Goal: Information Seeking & Learning: Find specific fact

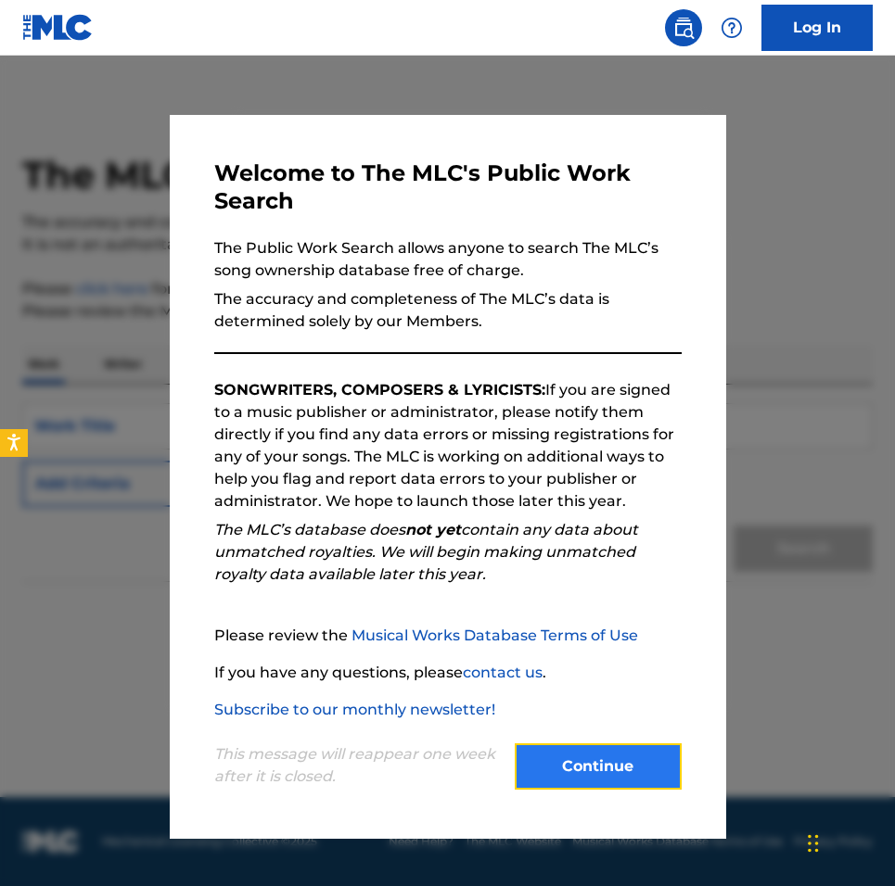
click at [552, 773] on button "Continue" at bounding box center [598, 767] width 167 height 46
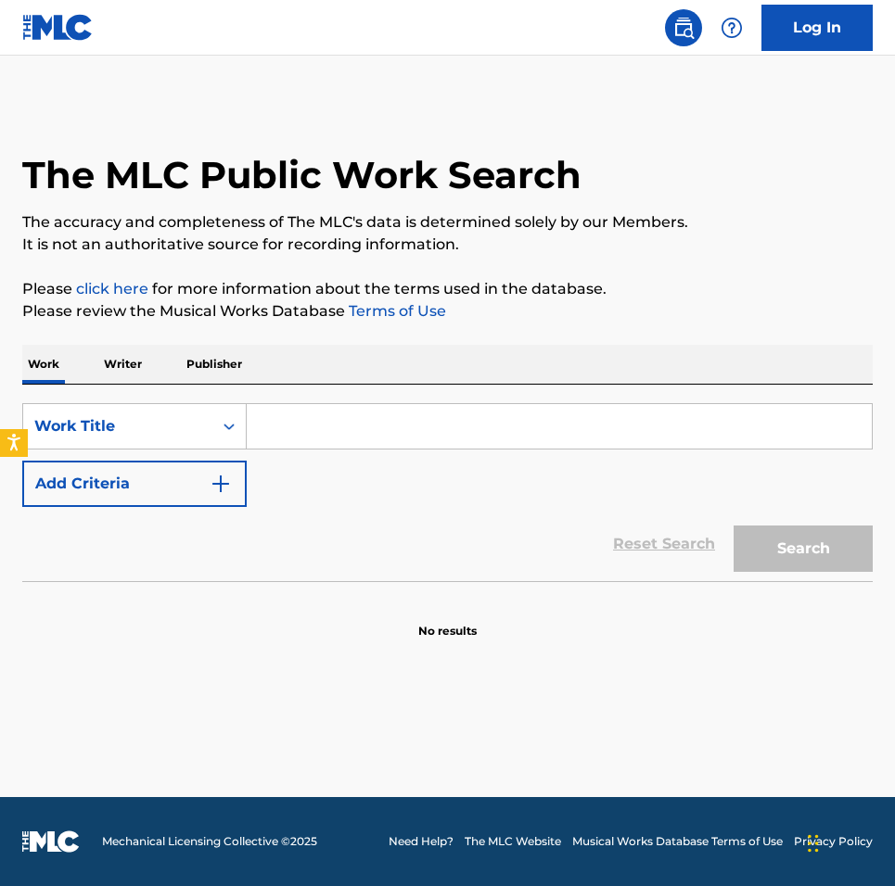
click at [301, 435] on input "Search Form" at bounding box center [559, 426] width 625 height 45
type input "w"
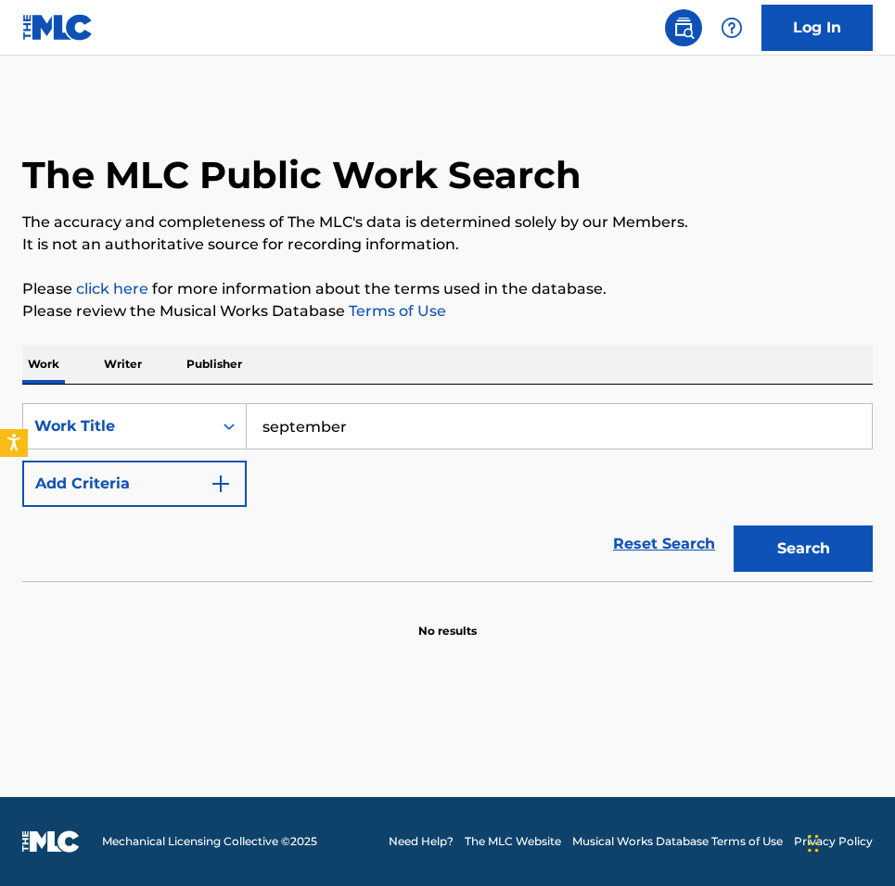
type input "september"
click at [733, 526] on button "Search" at bounding box center [802, 549] width 139 height 46
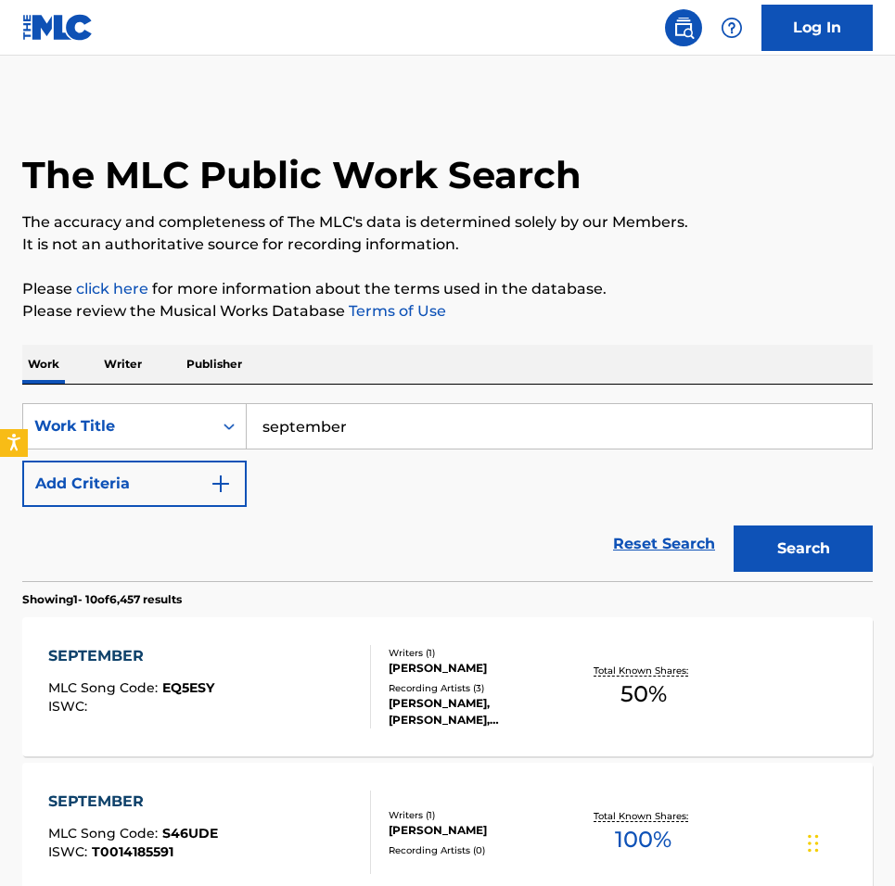
click at [796, 574] on div "Search" at bounding box center [798, 544] width 148 height 74
click at [803, 546] on button "Search" at bounding box center [802, 549] width 139 height 46
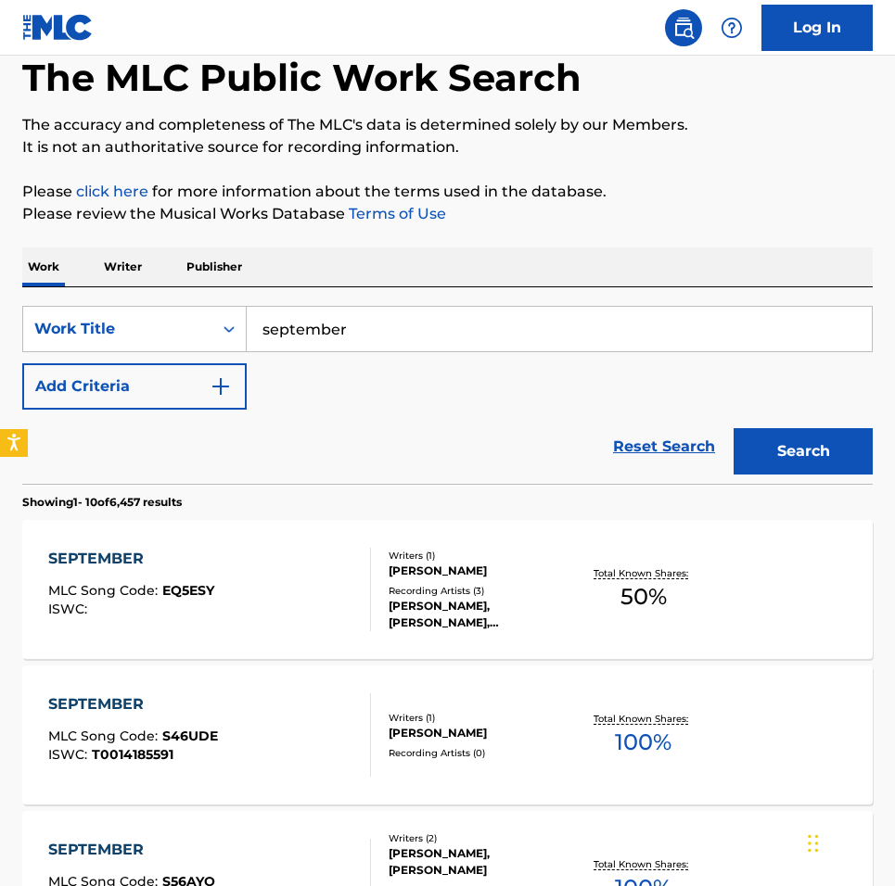
scroll to position [144, 0]
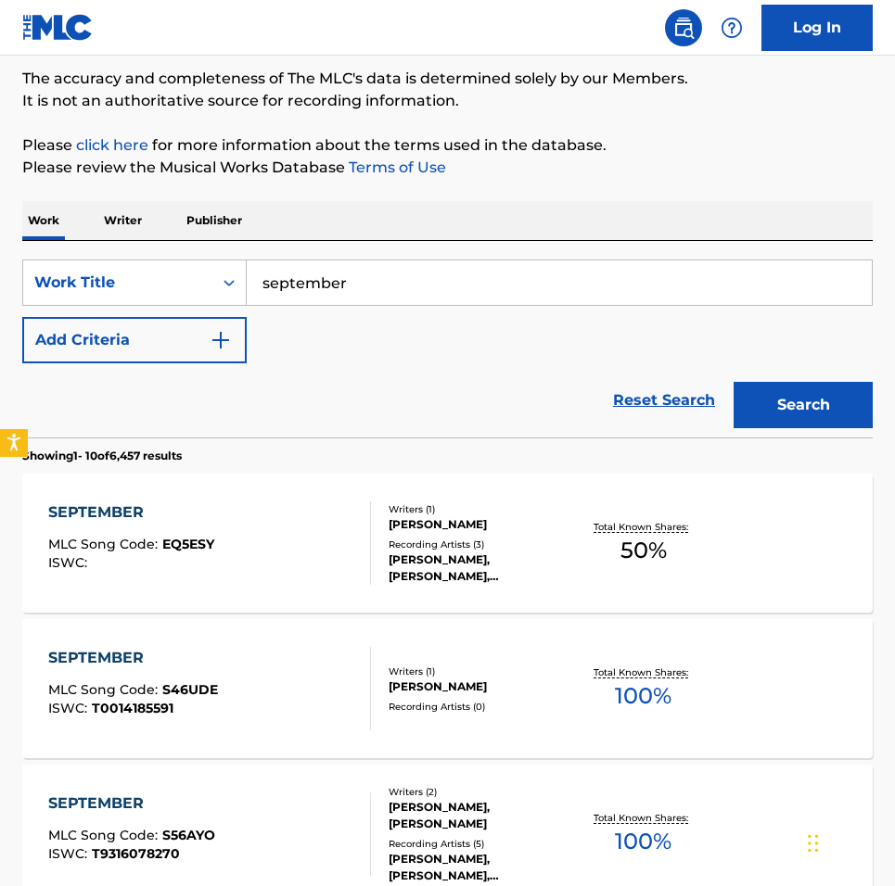
click at [134, 223] on p "Writer" at bounding box center [122, 220] width 49 height 39
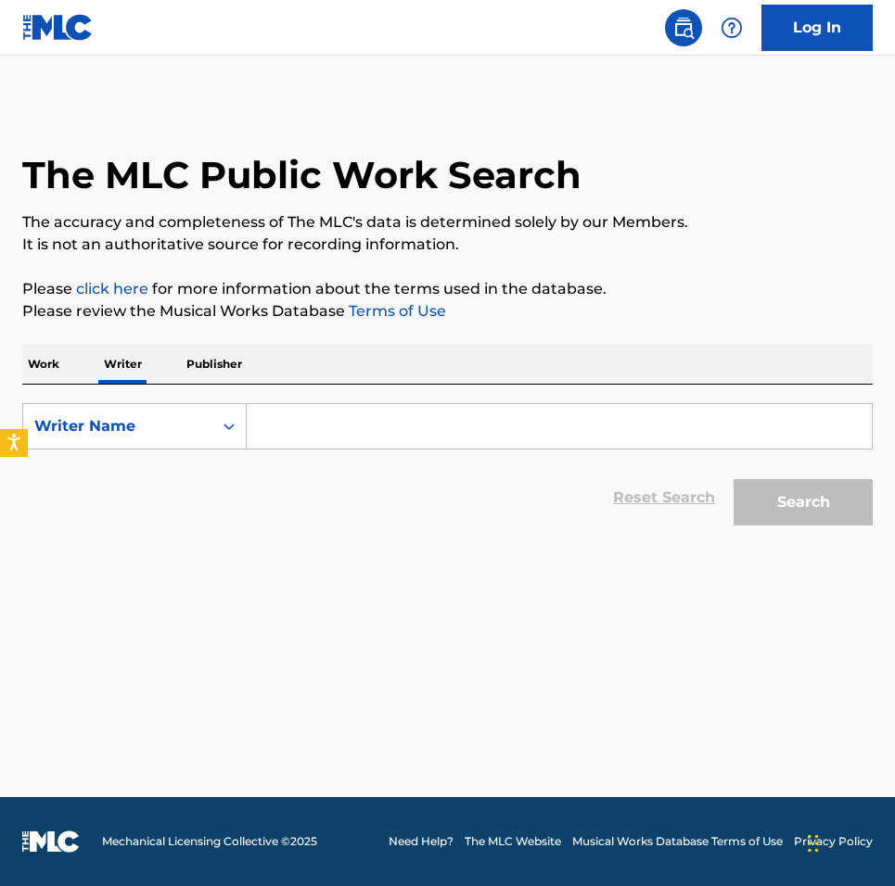
click at [290, 443] on input "Search Form" at bounding box center [559, 426] width 625 height 45
click at [299, 429] on input "Search Form" at bounding box center [559, 426] width 625 height 45
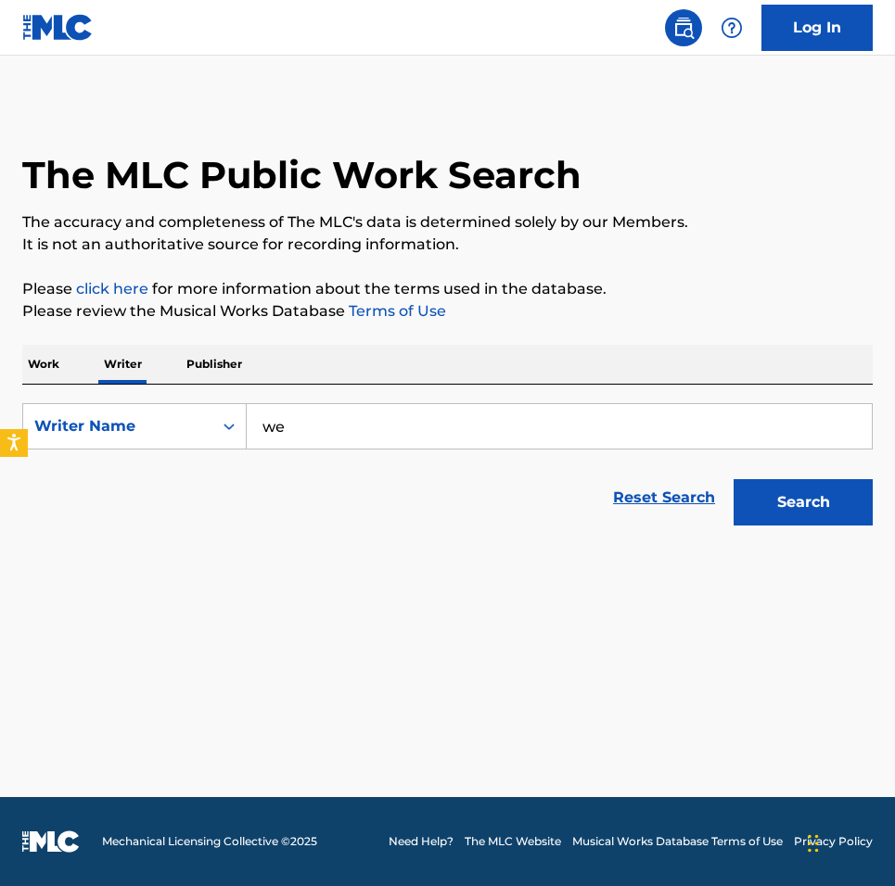
type input "w"
type input "earth, wind, and fire"
click at [733, 479] on button "Search" at bounding box center [802, 502] width 139 height 46
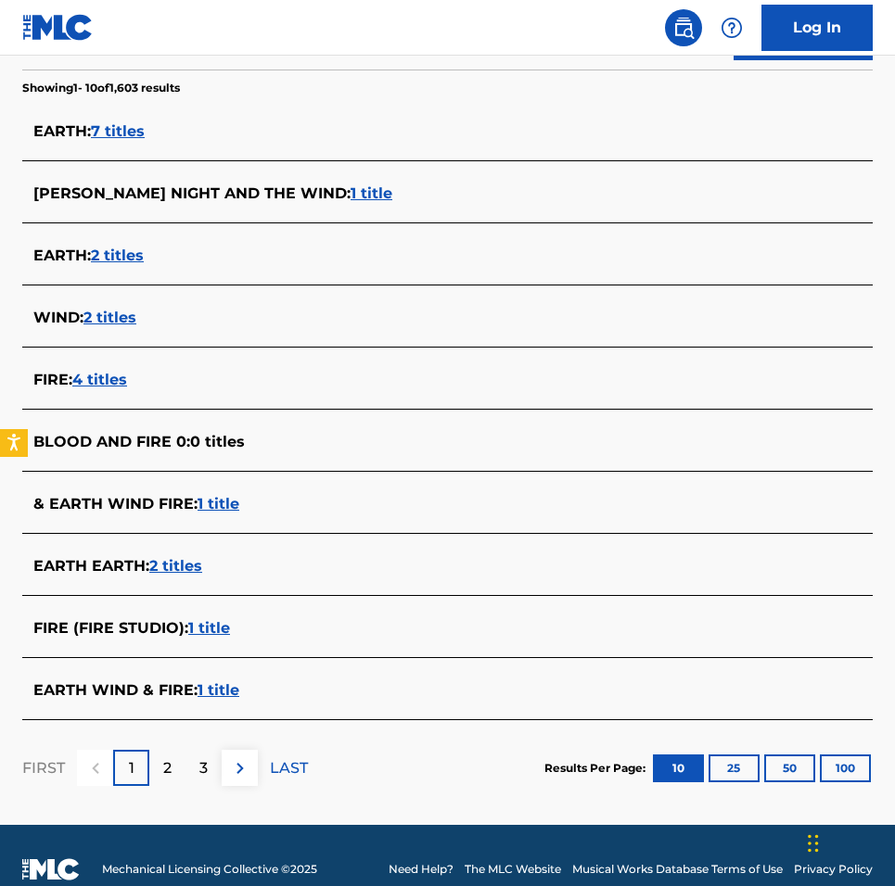
scroll to position [493, 0]
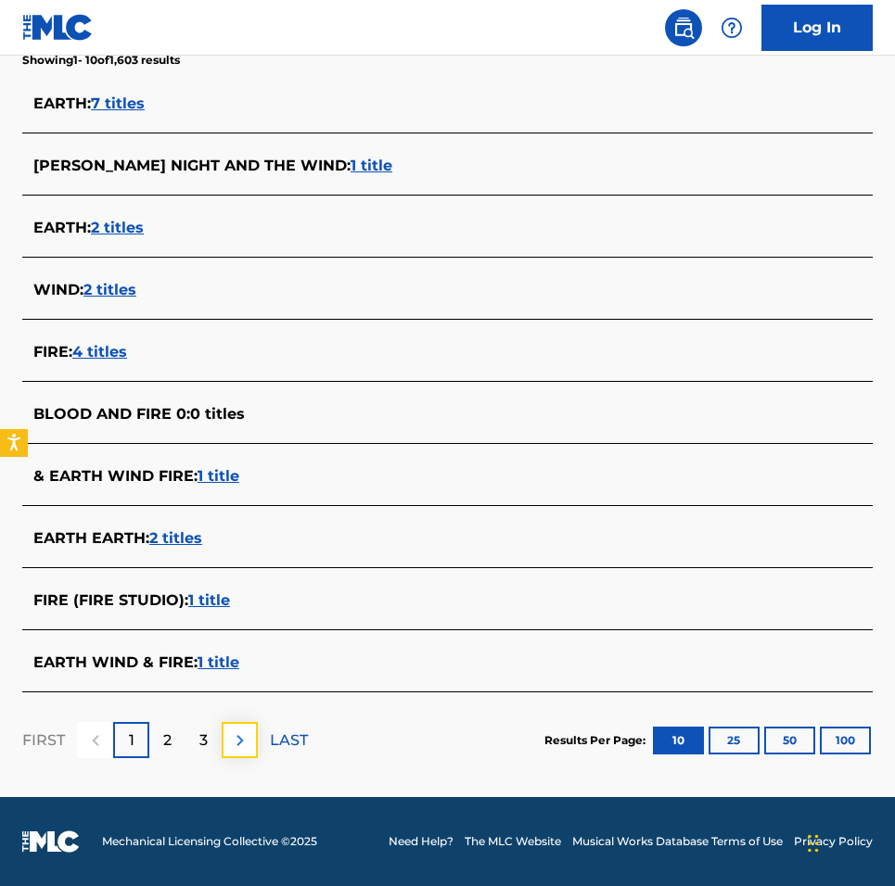
click at [237, 740] on img at bounding box center [240, 741] width 22 height 22
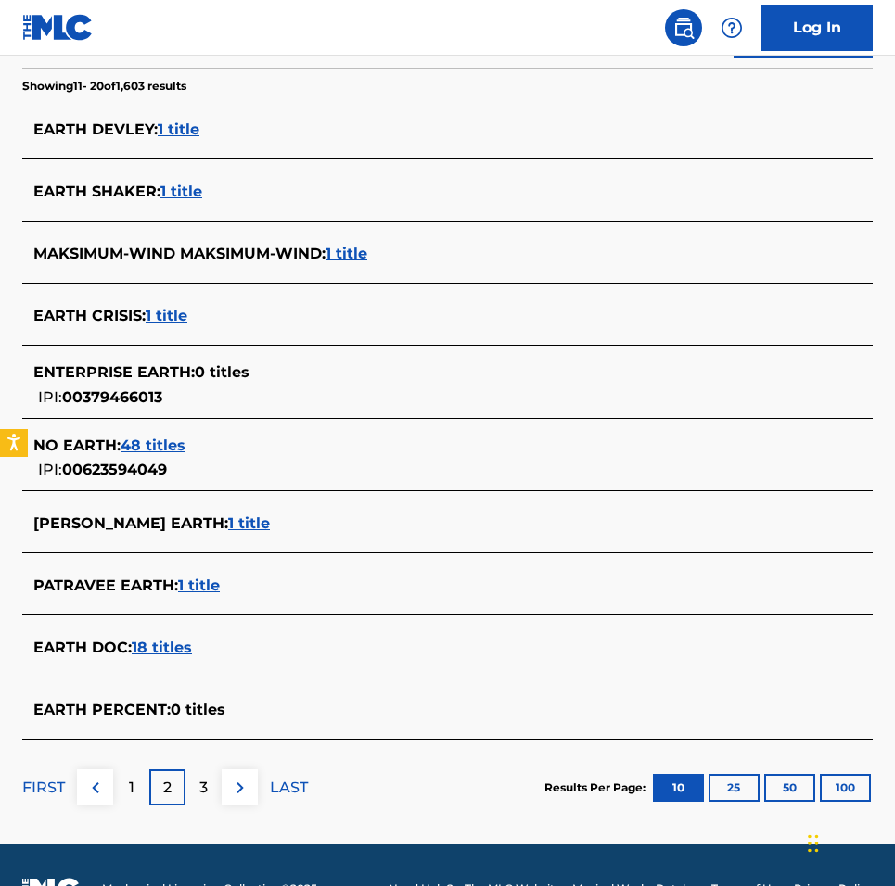
scroll to position [515, 0]
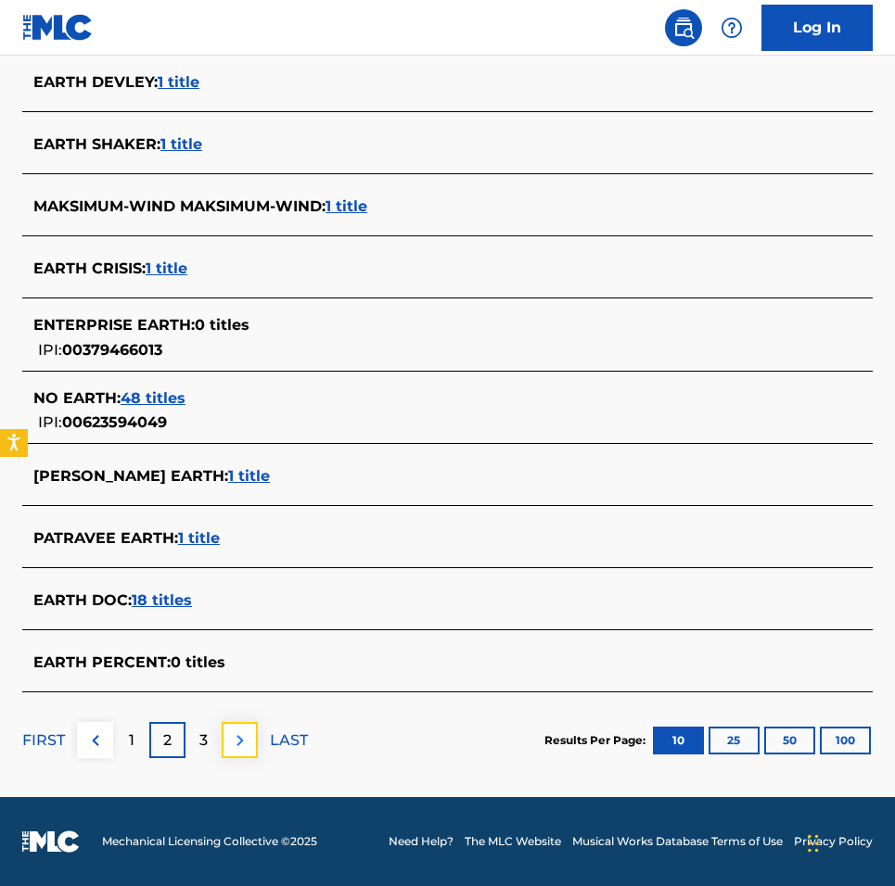
click at [252, 743] on button at bounding box center [240, 740] width 36 height 36
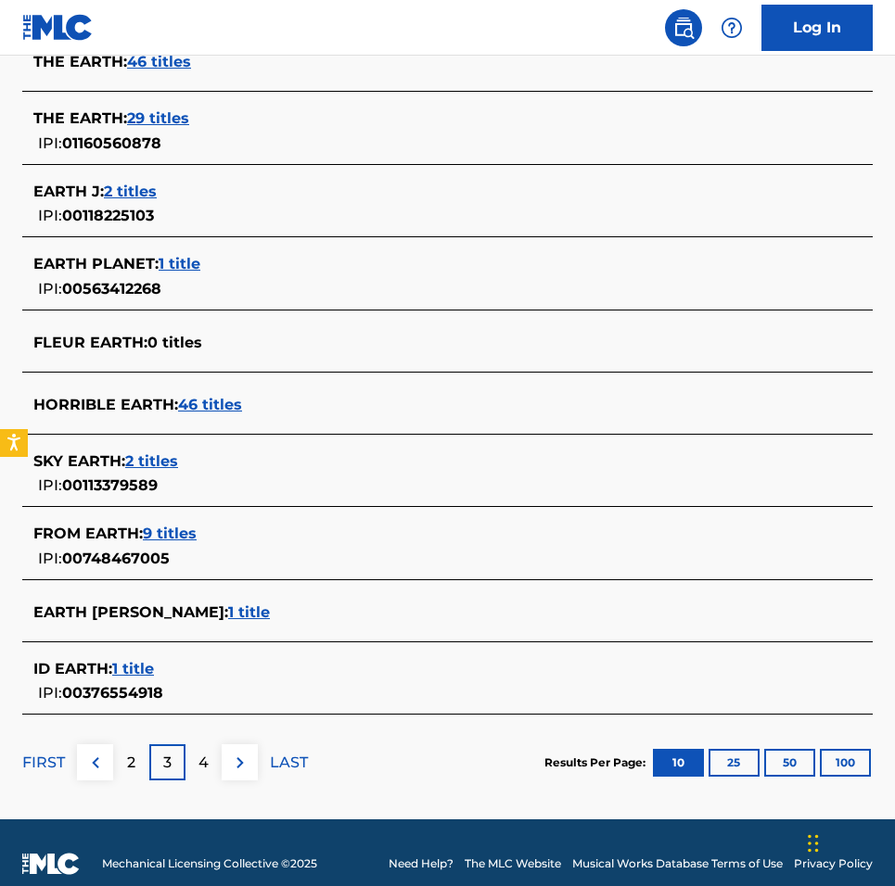
scroll to position [557, 0]
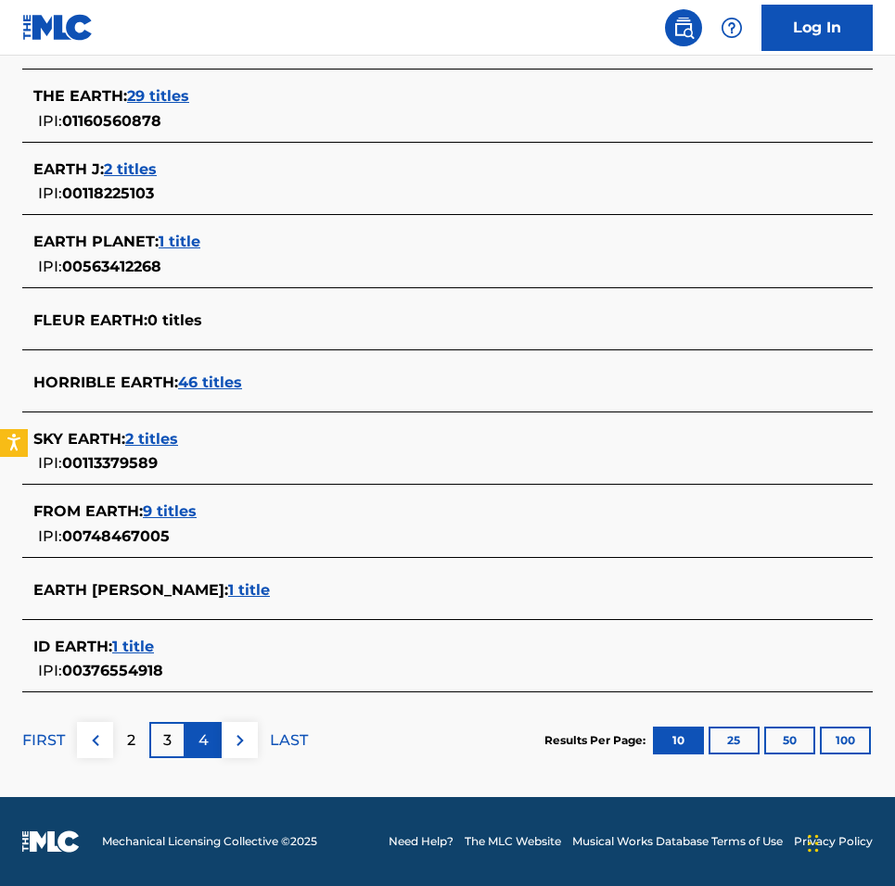
click at [204, 742] on p "4" at bounding box center [203, 741] width 10 height 22
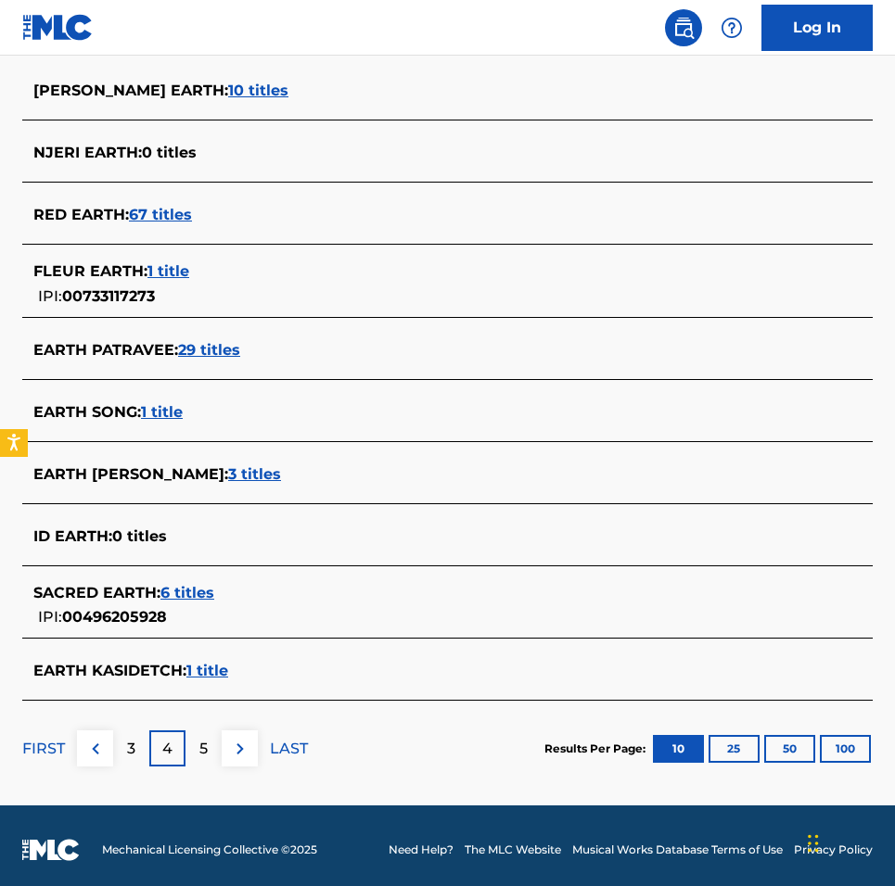
scroll to position [515, 0]
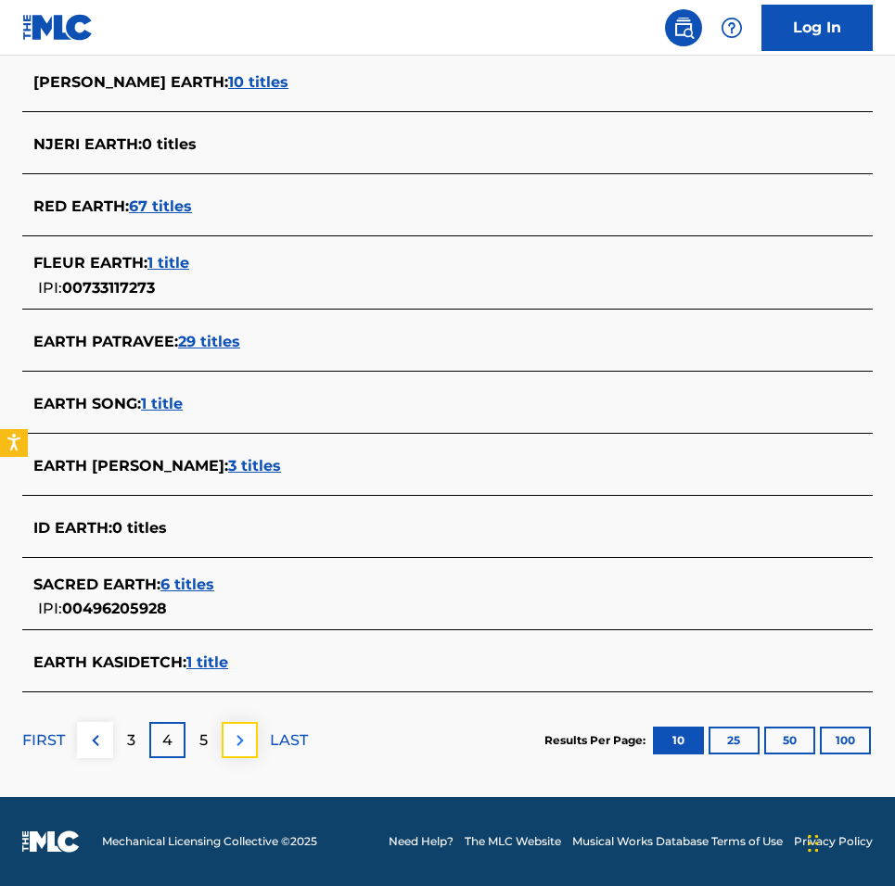
click at [241, 733] on img at bounding box center [240, 741] width 22 height 22
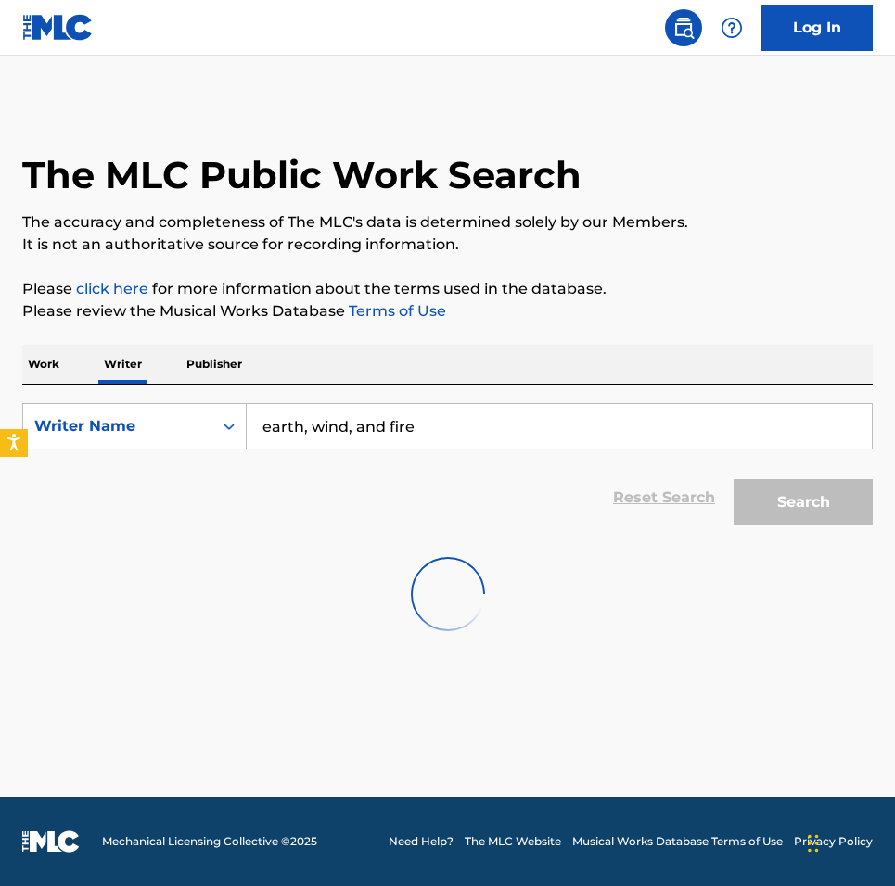
scroll to position [0, 0]
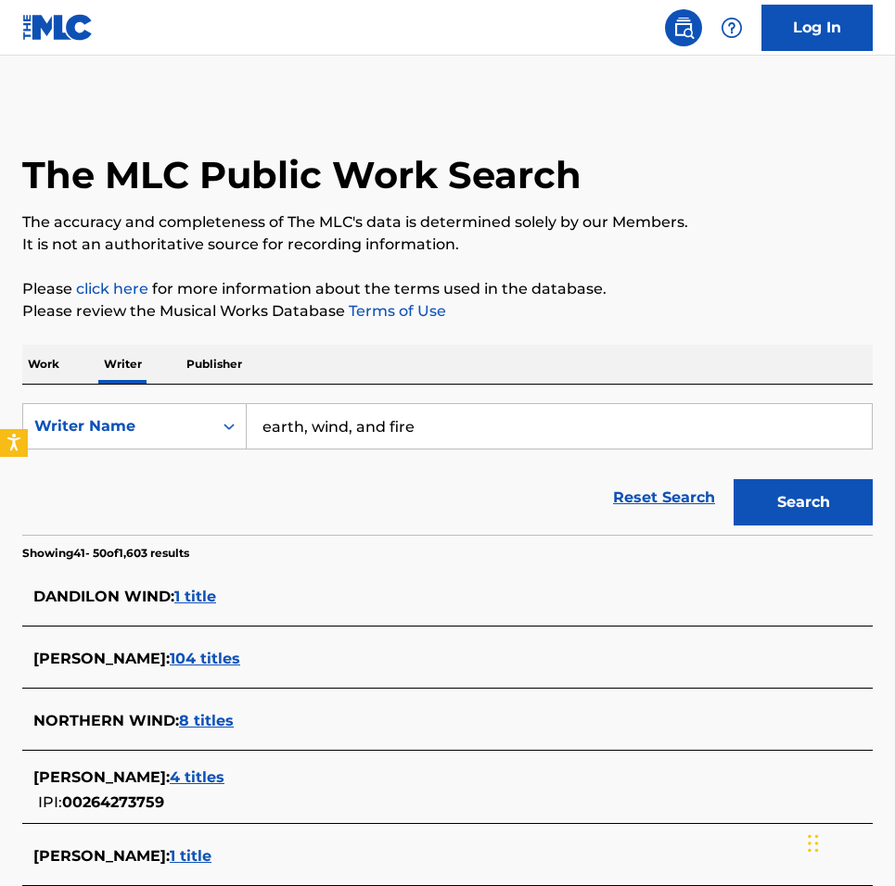
drag, startPoint x: 456, startPoint y: 426, endPoint x: 5, endPoint y: 426, distance: 451.5
click at [5, 426] on div "The MLC Public Work Search The accuracy and completeness of The MLC's data is d…" at bounding box center [447, 697] width 895 height 1191
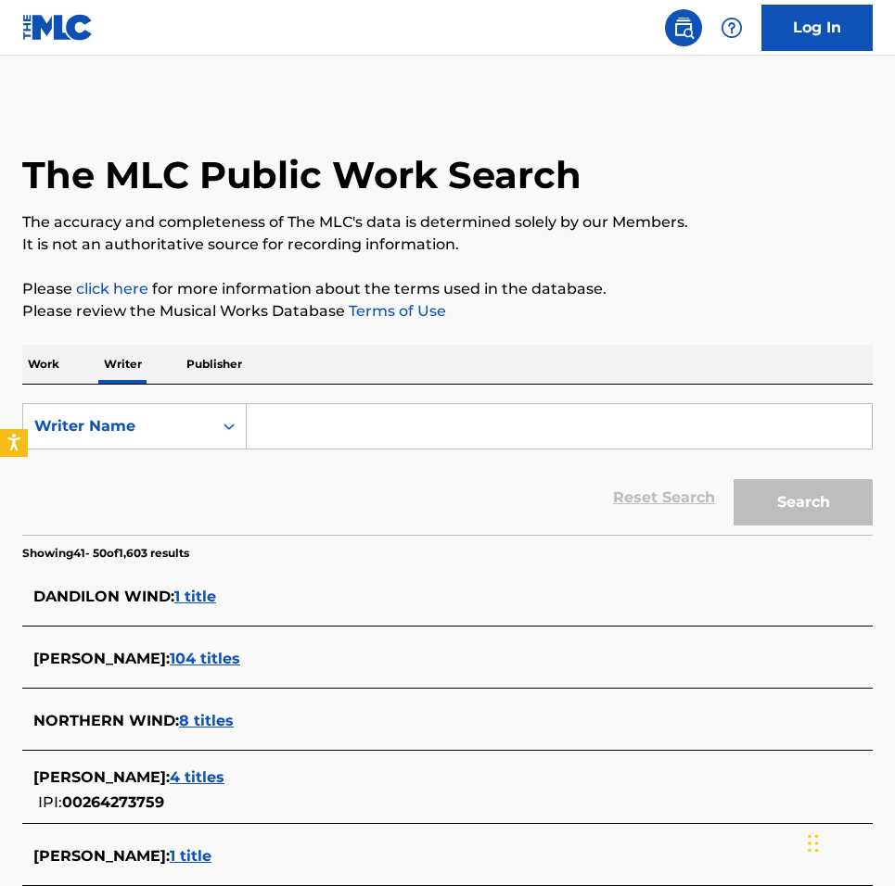
click at [218, 362] on p "Publisher" at bounding box center [214, 364] width 67 height 39
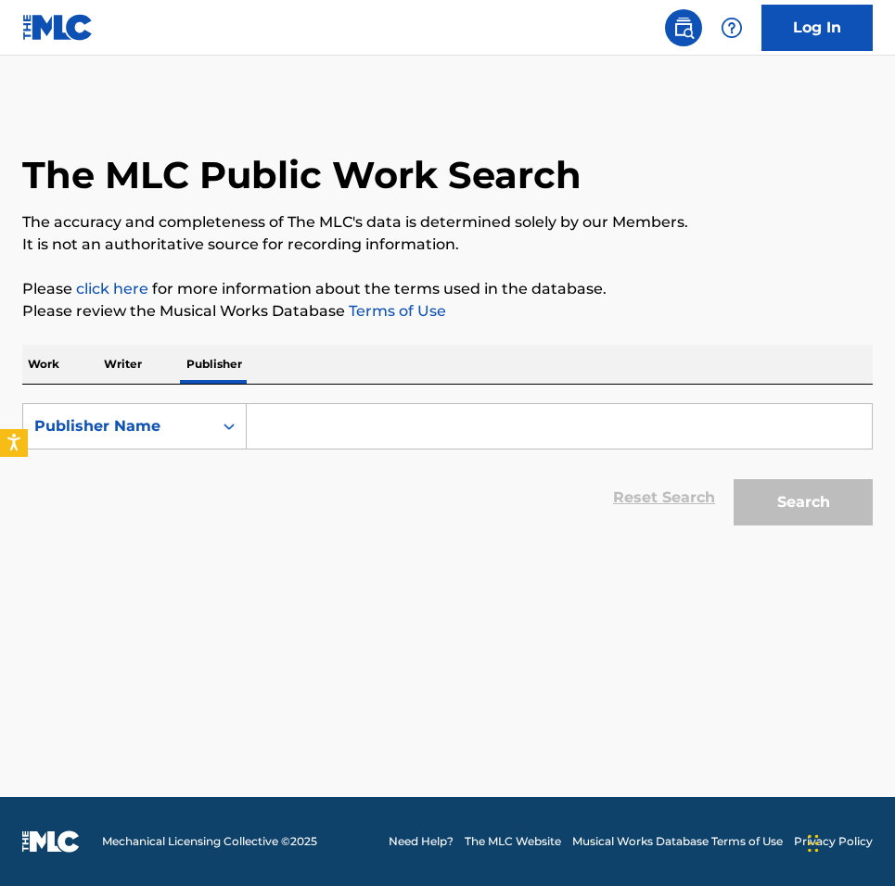
click at [68, 366] on div "Work Writer Publisher" at bounding box center [447, 364] width 850 height 39
click at [35, 371] on p "Work" at bounding box center [43, 364] width 43 height 39
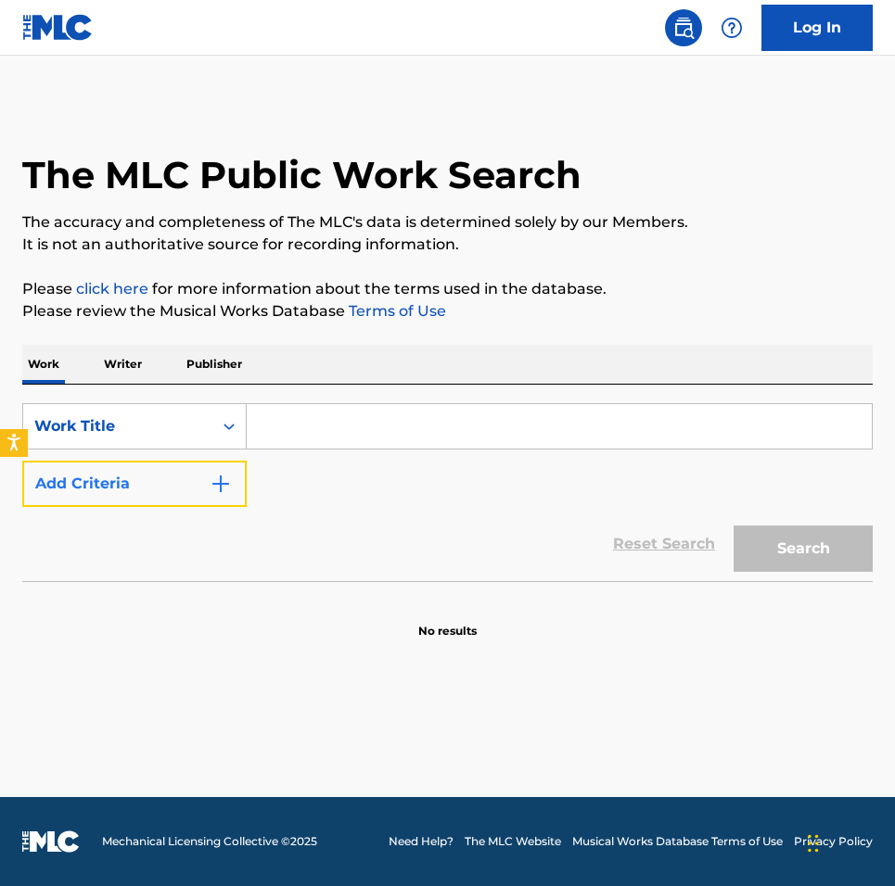
click at [182, 479] on button "Add Criteria" at bounding box center [134, 484] width 224 height 46
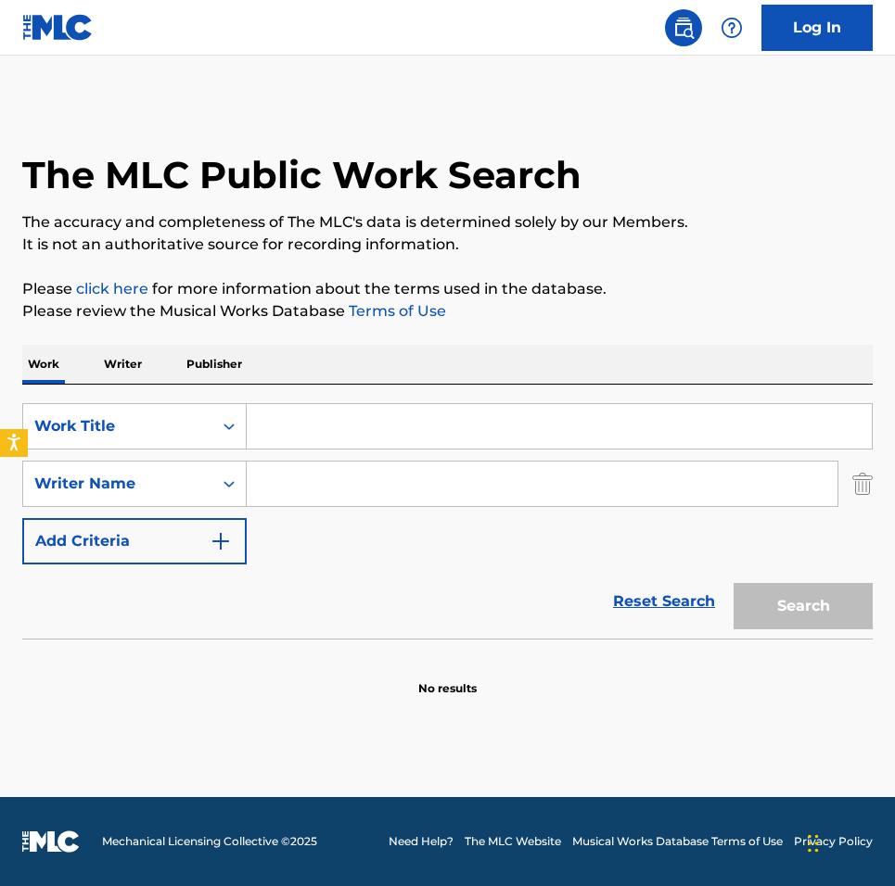
click at [287, 421] on input "Search Form" at bounding box center [559, 426] width 625 height 45
type input "september"
click at [350, 478] on input "Search Form" at bounding box center [542, 484] width 591 height 45
type input "e"
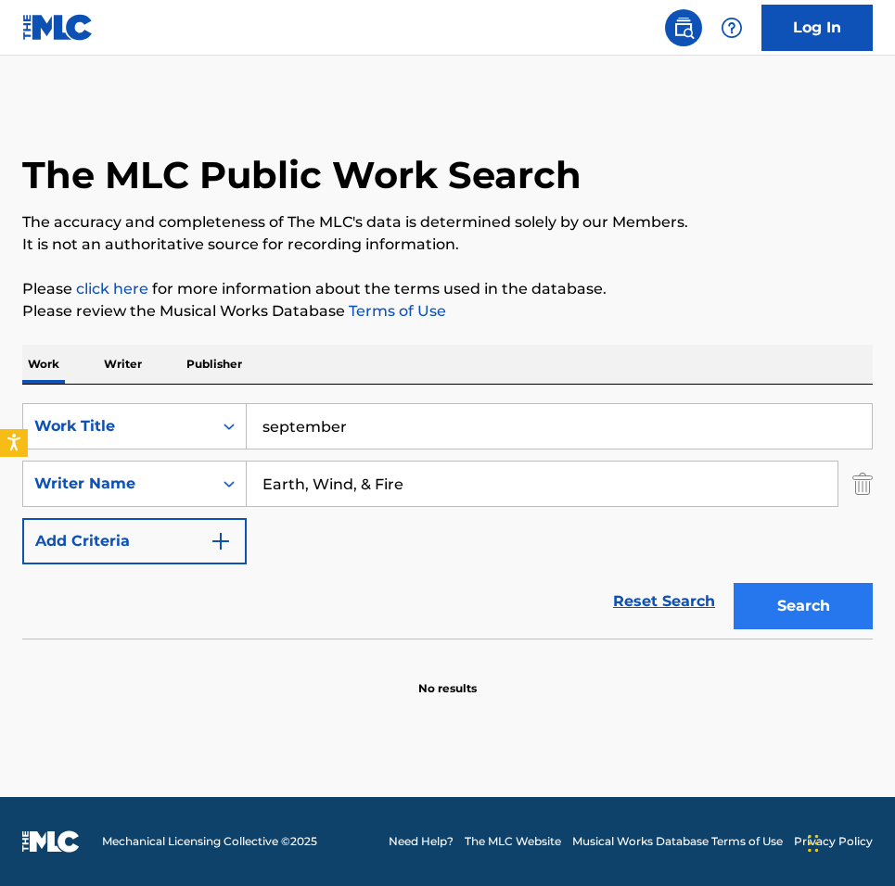
type input "Earth, Wind, & Fire"
click at [775, 612] on button "Search" at bounding box center [802, 606] width 139 height 46
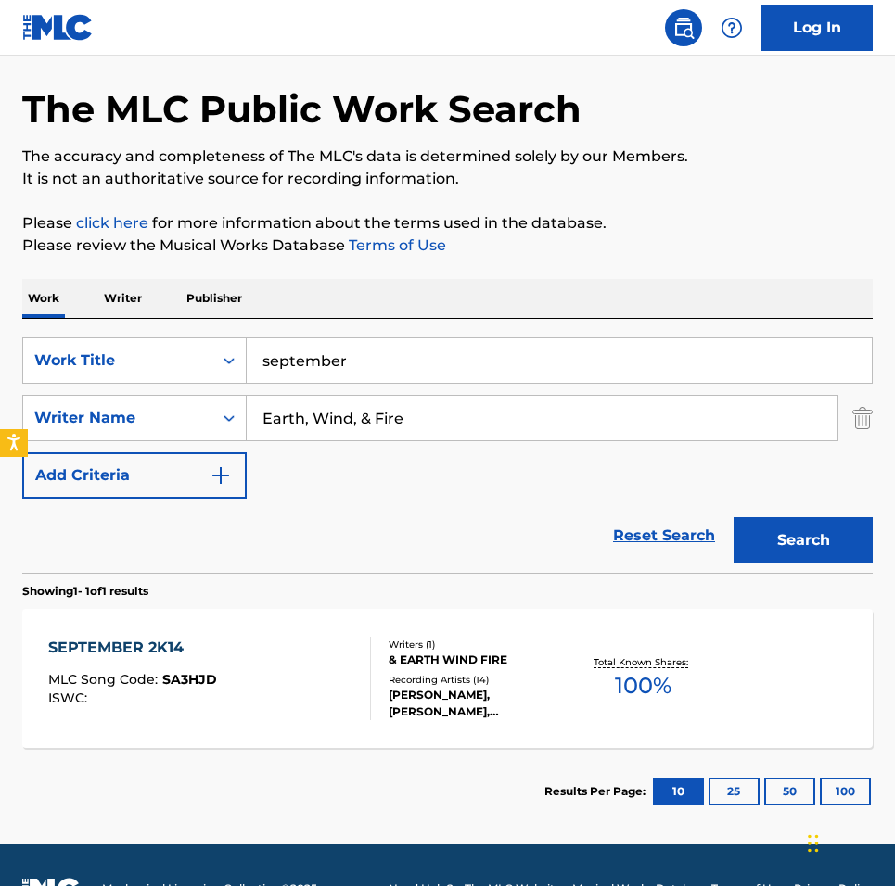
scroll to position [113, 0]
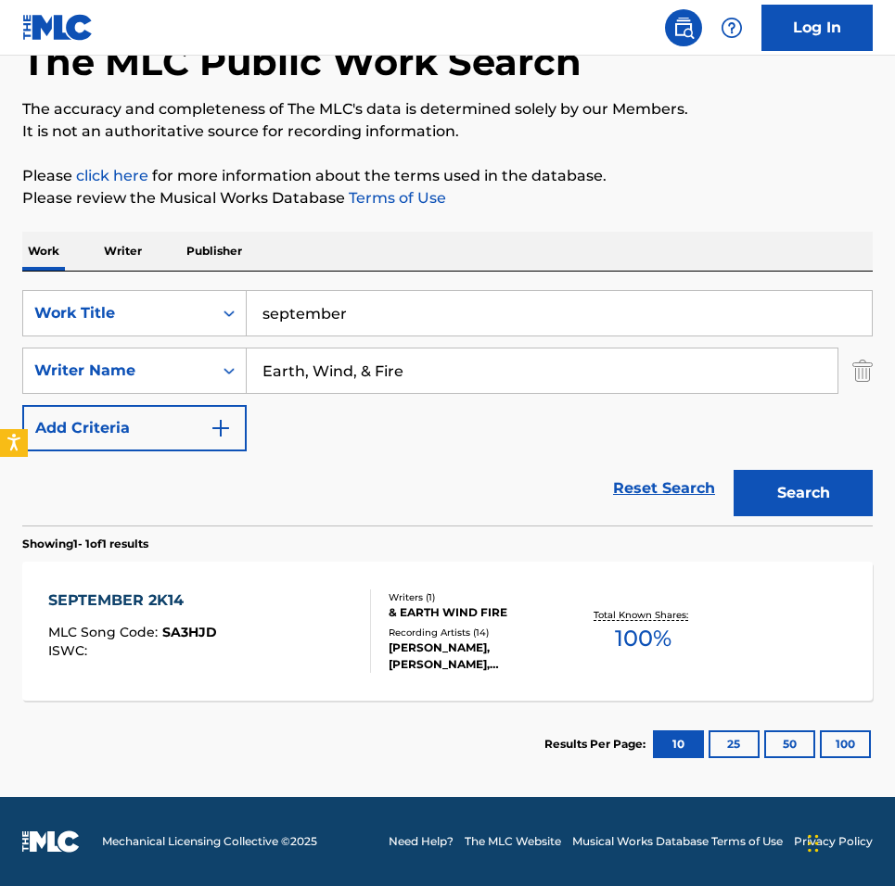
click at [270, 320] on input "september" at bounding box center [559, 313] width 625 height 45
type input "September"
click at [733, 470] on button "Search" at bounding box center [802, 493] width 139 height 46
drag, startPoint x: 494, startPoint y: 374, endPoint x: -65, endPoint y: 374, distance: 559.1
click at [0, 374] on html "Accessibility Screen-Reader Guide, Feedback, and Issue Reporting | New window C…" at bounding box center [447, 330] width 895 height 886
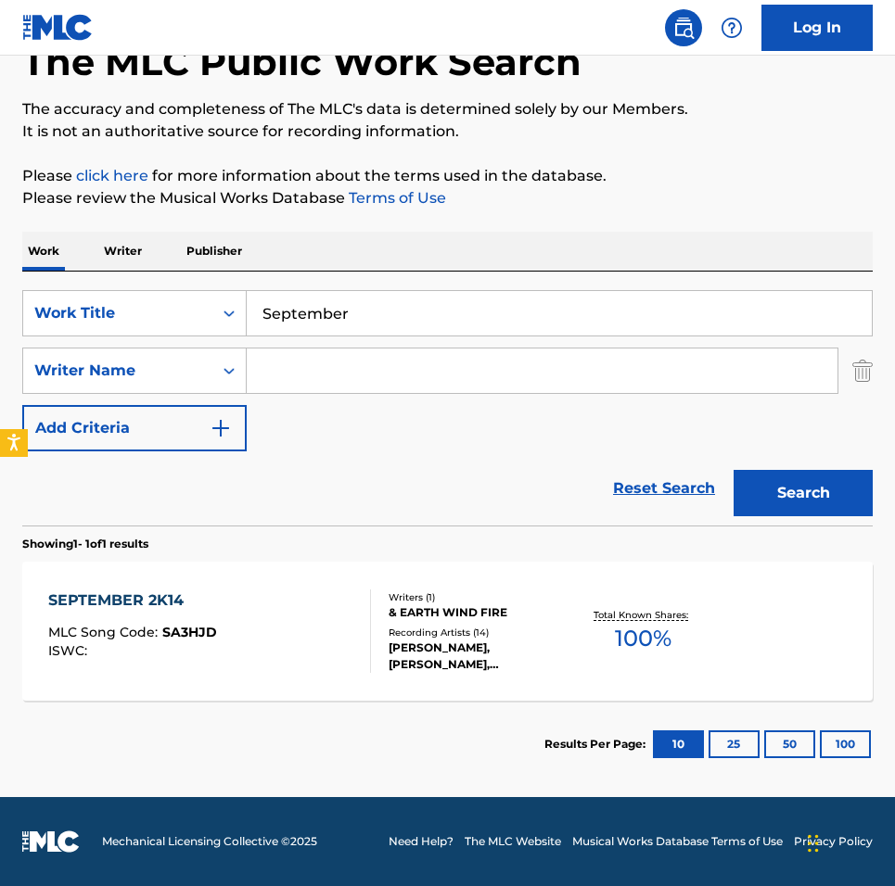
click at [733, 470] on button "Search" at bounding box center [802, 493] width 139 height 46
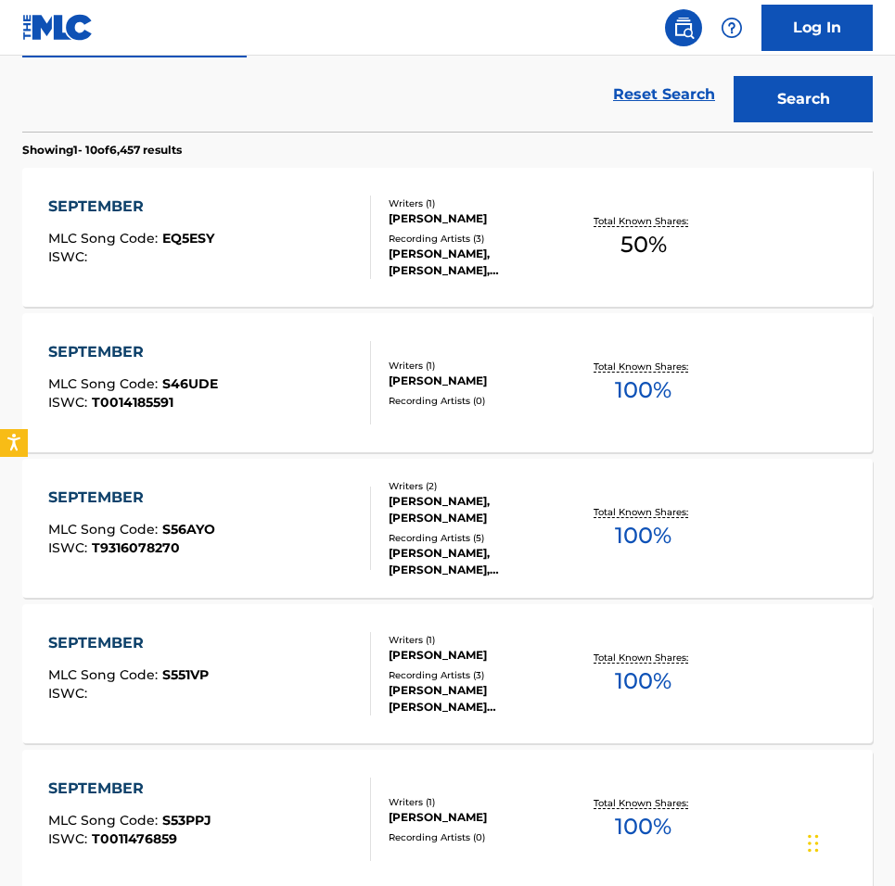
scroll to position [502, 0]
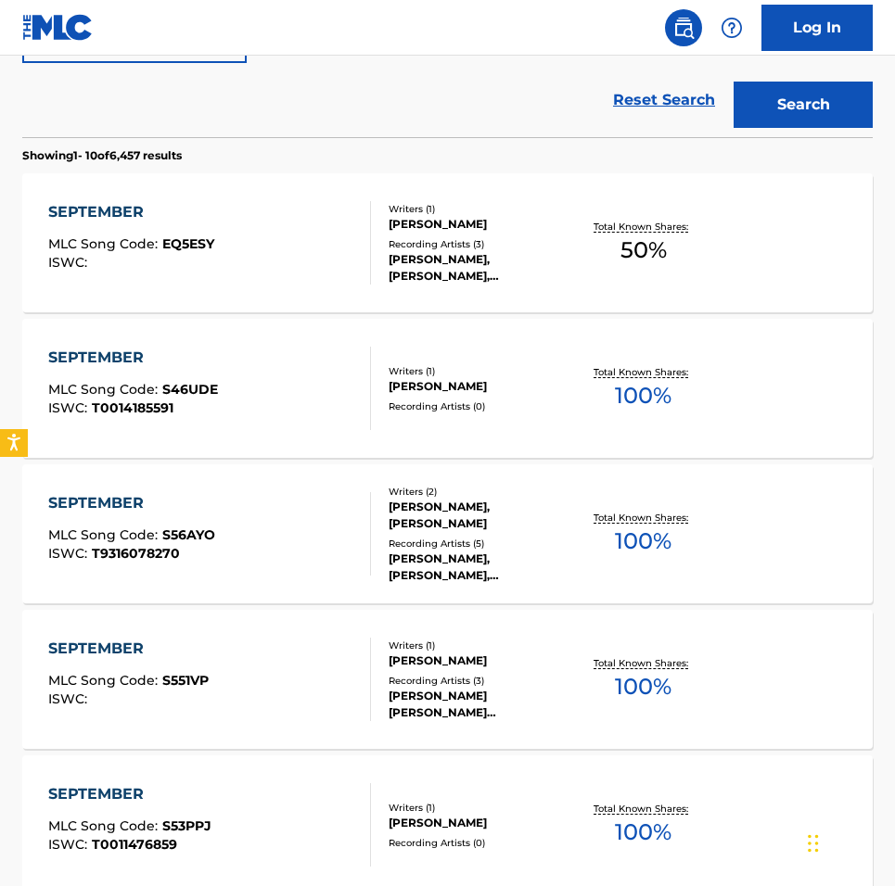
click at [91, 497] on div "SEPTEMBER" at bounding box center [131, 503] width 167 height 22
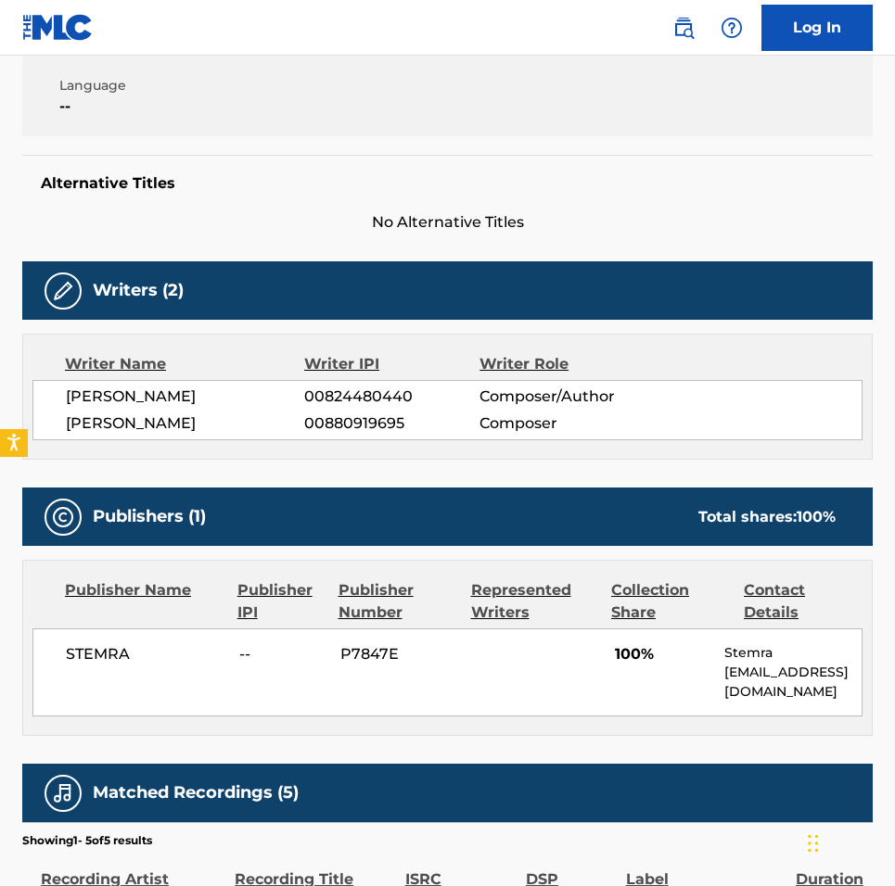
scroll to position [129, 0]
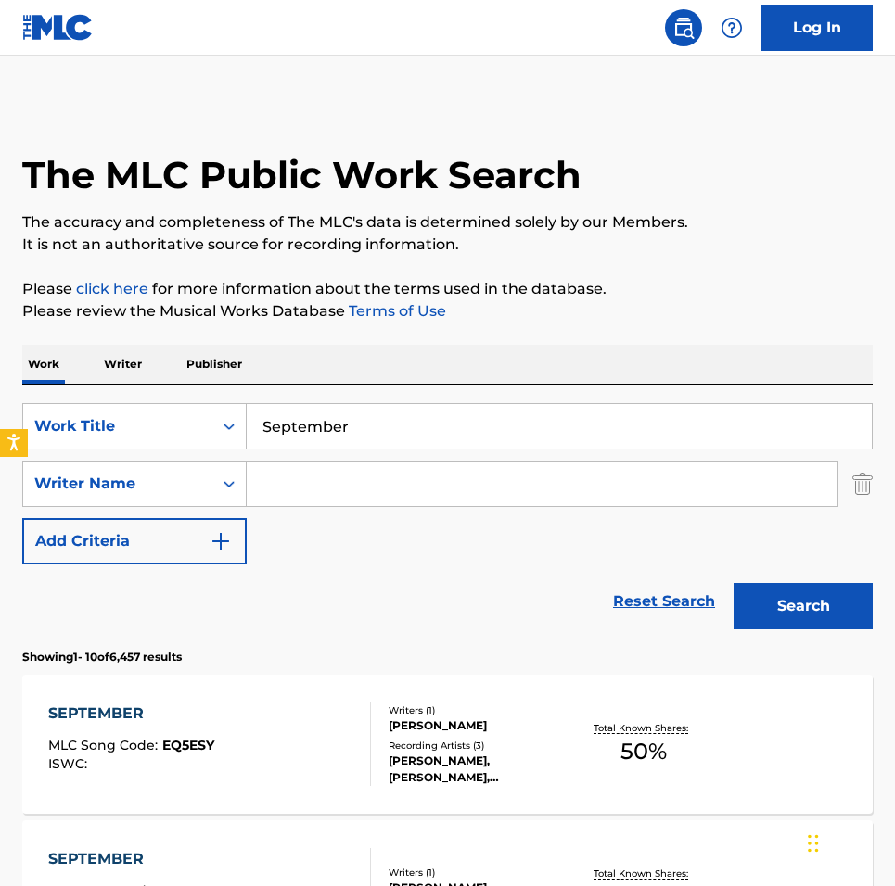
click at [350, 479] on input "Search Form" at bounding box center [542, 484] width 591 height 45
click at [337, 416] on input "September" at bounding box center [559, 426] width 625 height 45
click at [337, 304] on p "Please review the Musical Works Database Terms of Use" at bounding box center [447, 311] width 850 height 22
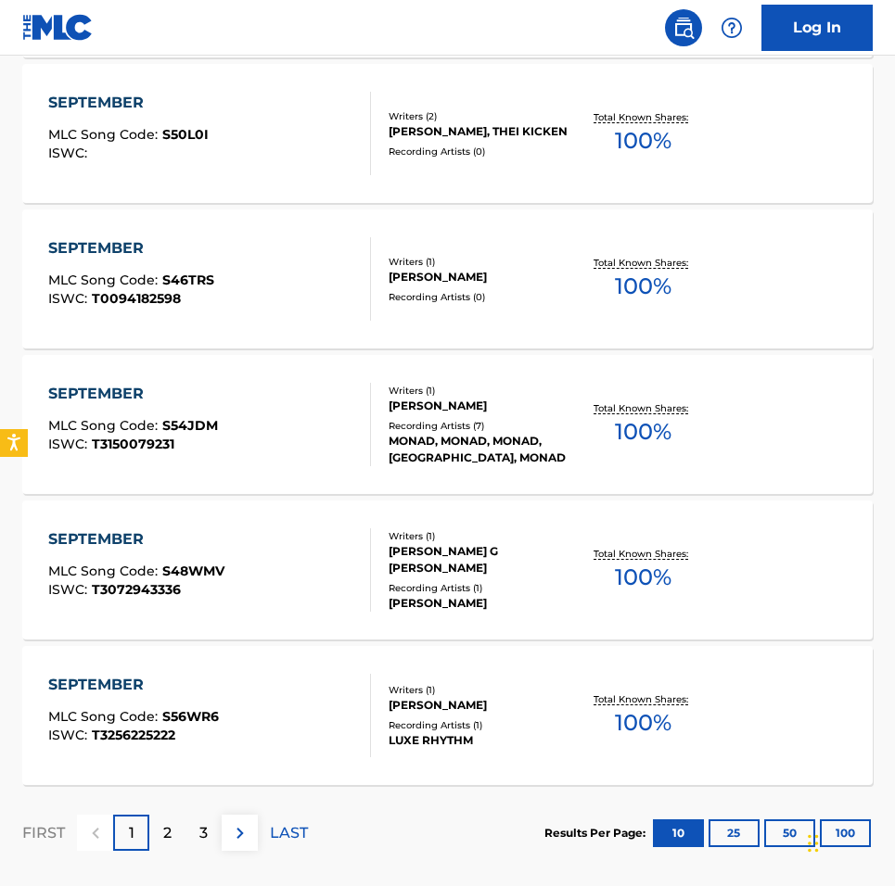
scroll to position [1432, 0]
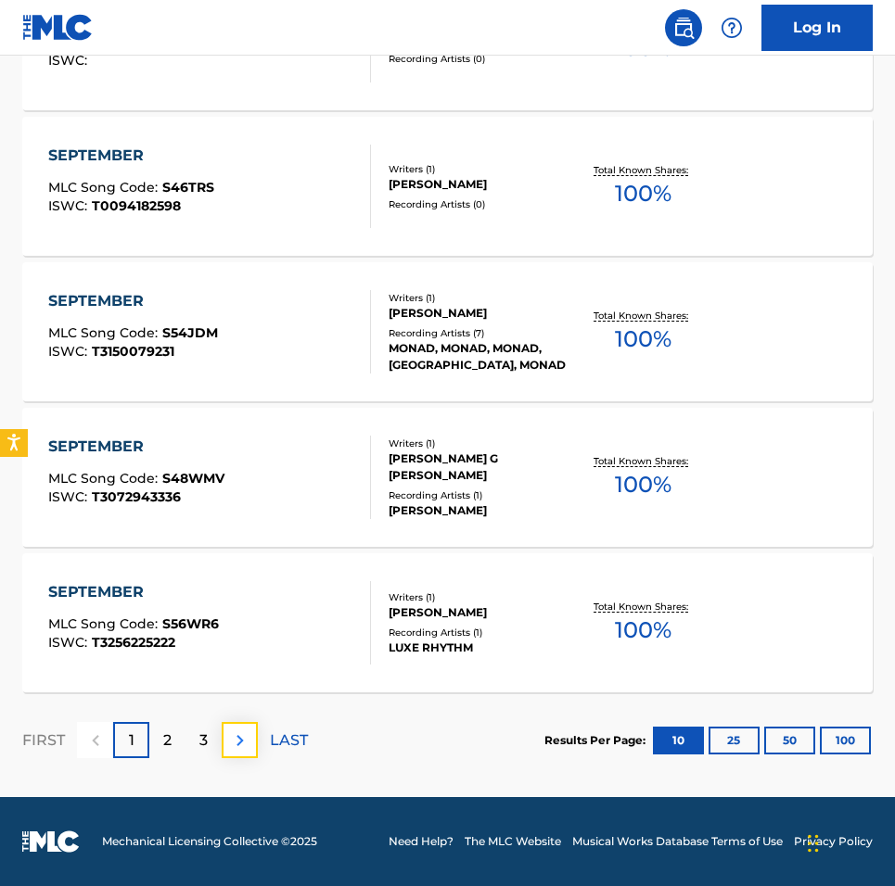
click at [236, 739] on img at bounding box center [240, 741] width 22 height 22
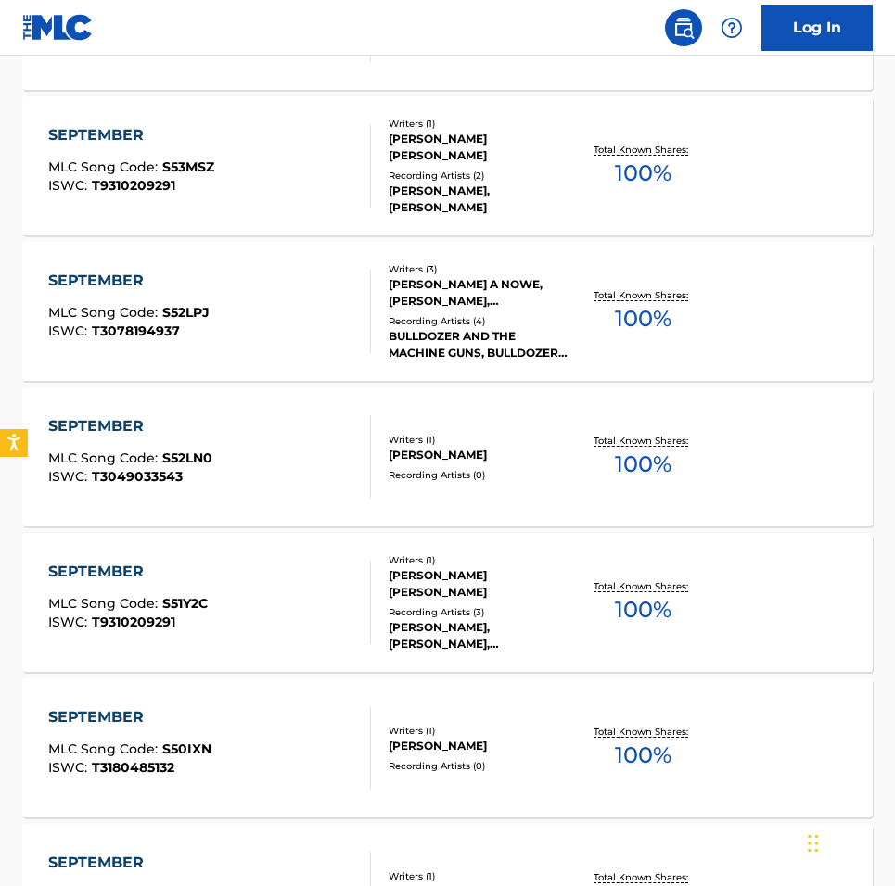
scroll to position [0, 0]
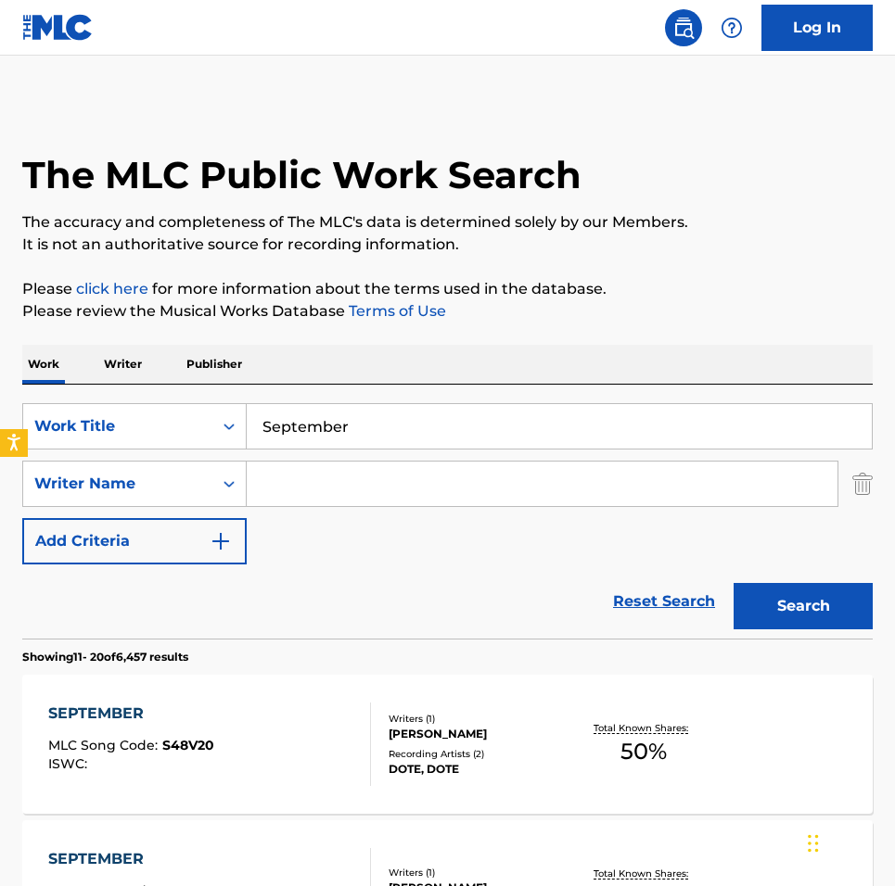
click at [221, 354] on p "Publisher" at bounding box center [214, 364] width 67 height 39
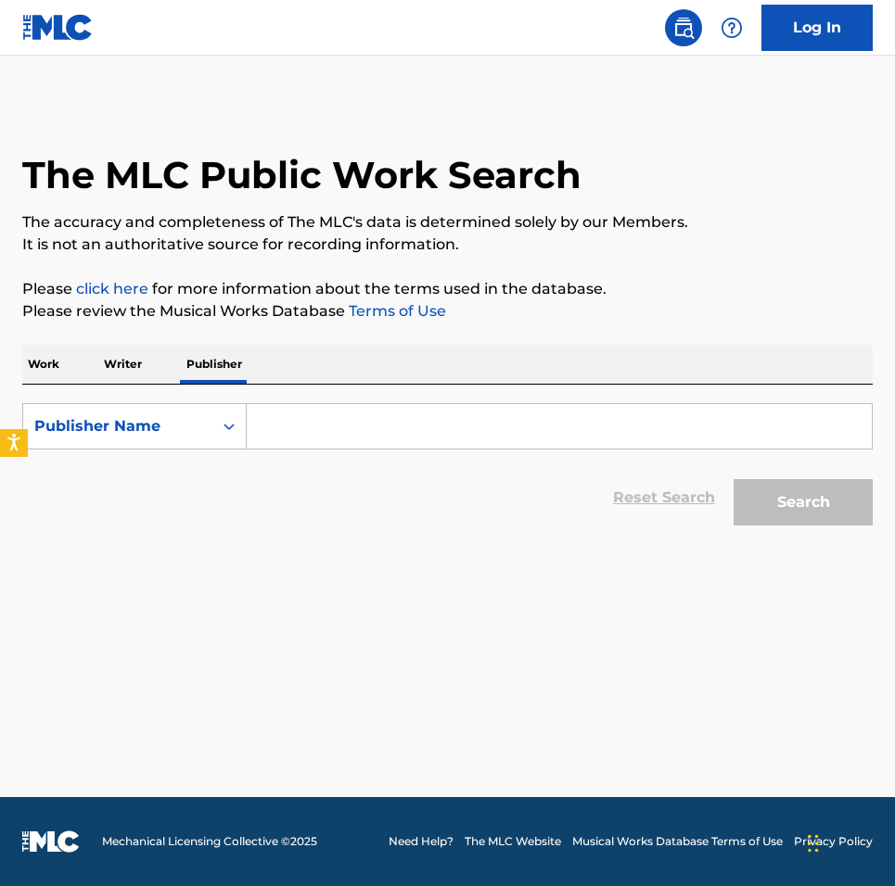
click at [57, 362] on p "Work" at bounding box center [43, 364] width 43 height 39
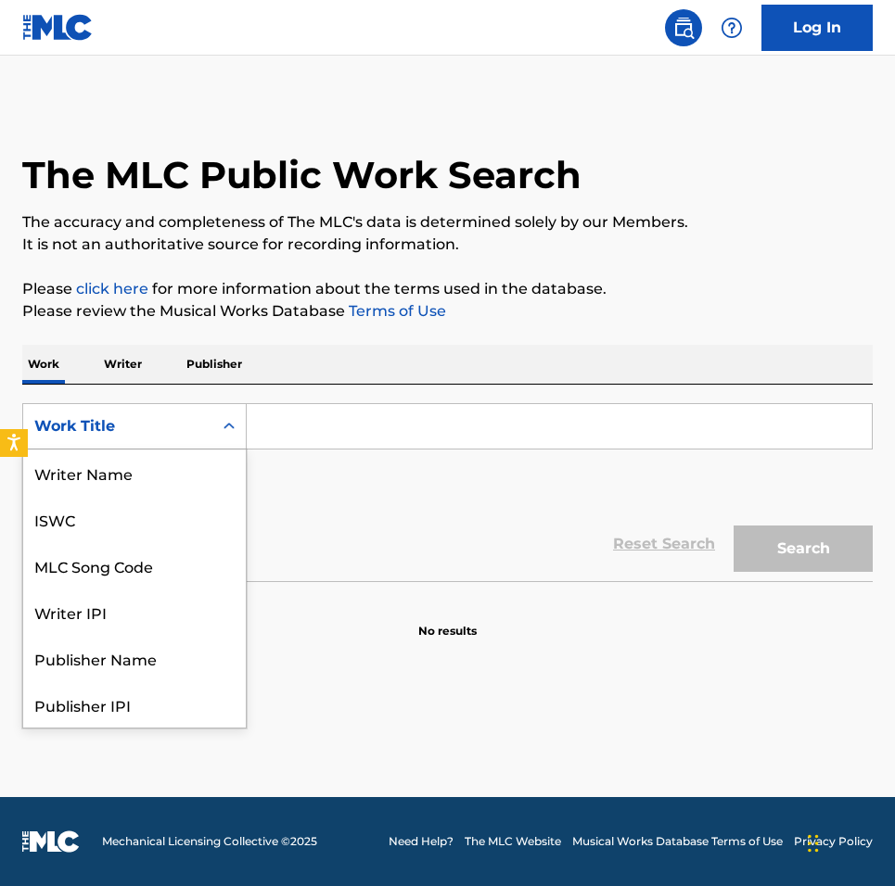
scroll to position [93, 0]
click at [153, 428] on div "Work Title" at bounding box center [117, 426] width 167 height 22
click at [184, 421] on div "Work Title" at bounding box center [117, 426] width 167 height 22
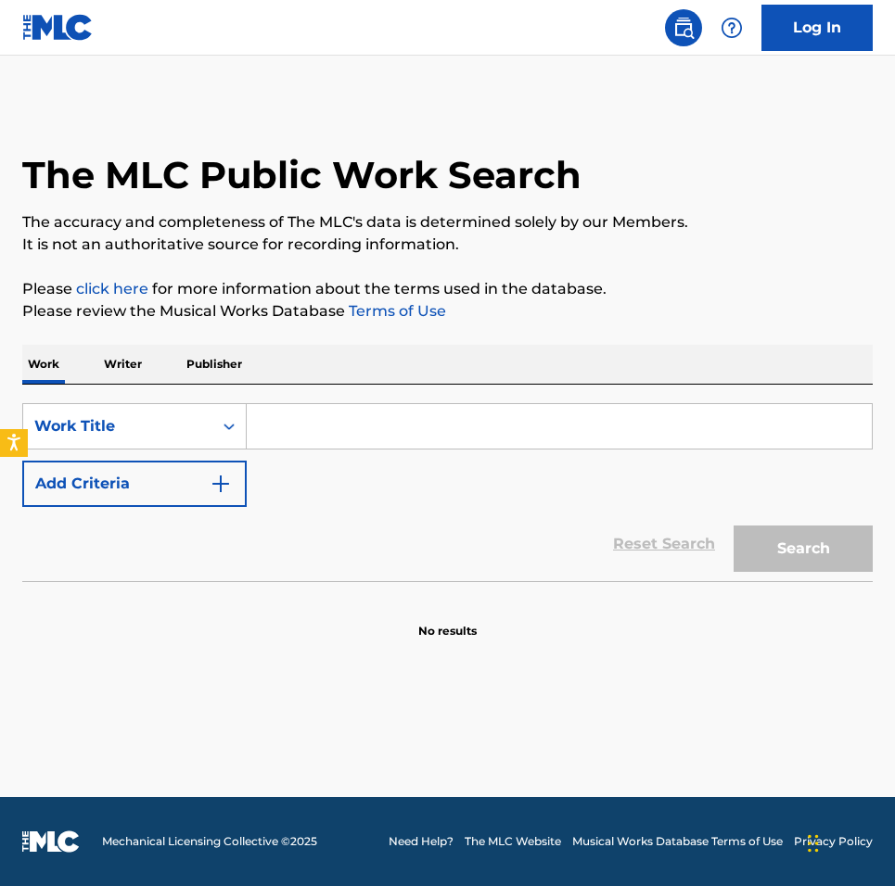
click at [184, 421] on div "Work Title" at bounding box center [117, 426] width 167 height 22
click at [192, 350] on p "Publisher" at bounding box center [214, 364] width 67 height 39
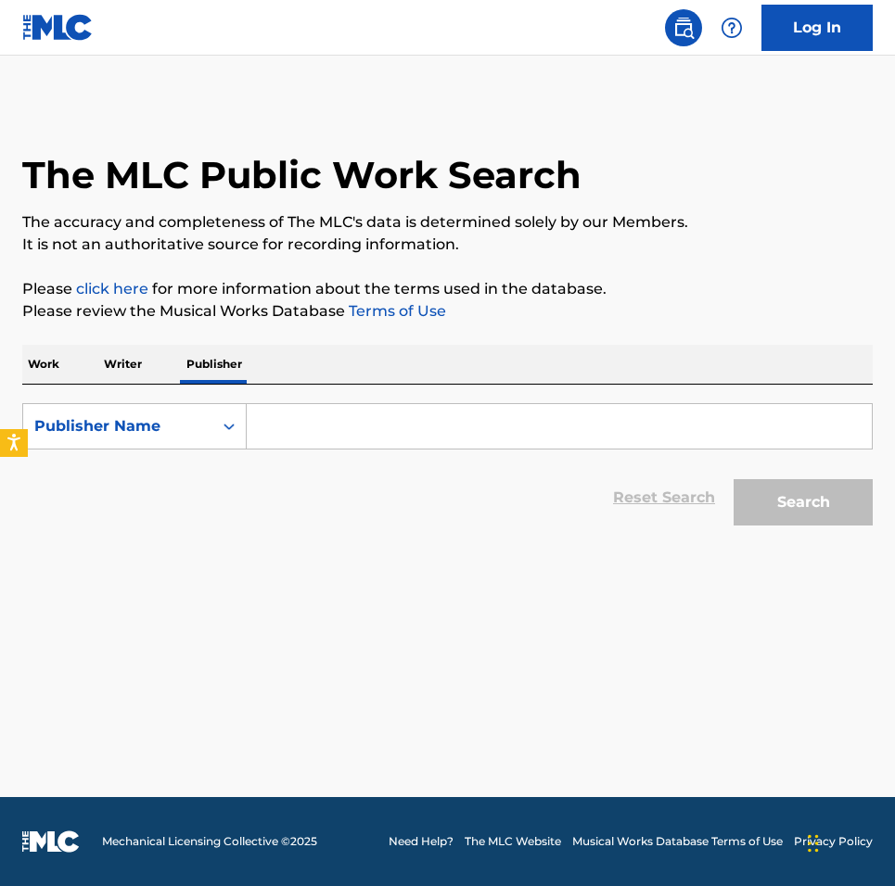
click at [34, 365] on p "Work" at bounding box center [43, 364] width 43 height 39
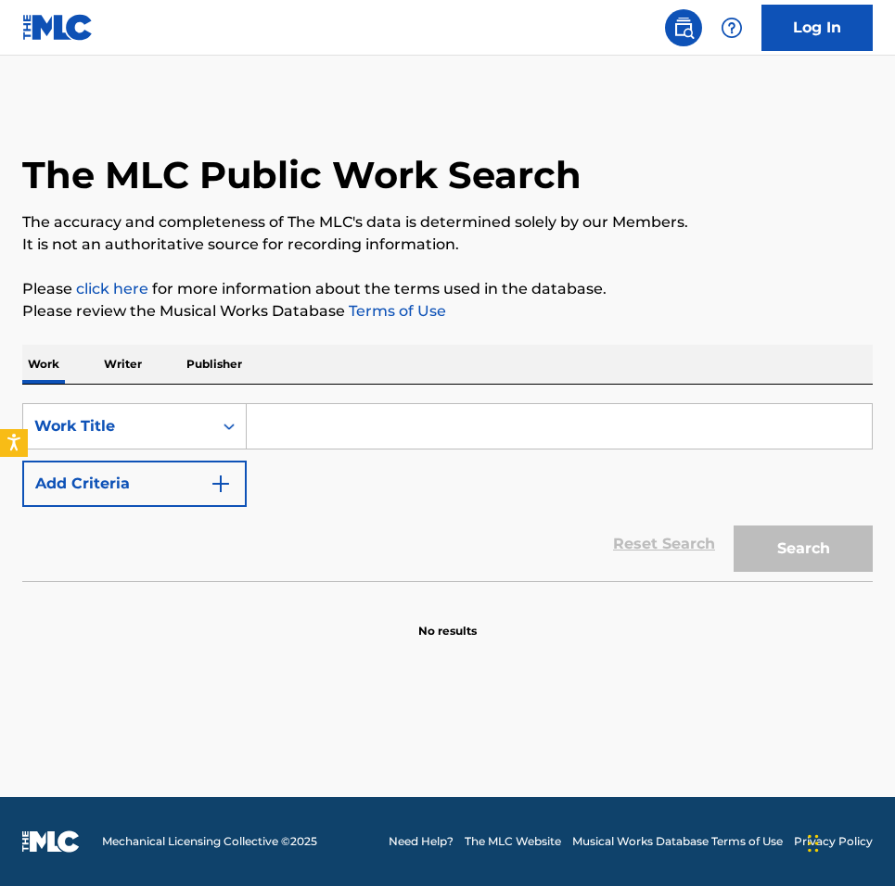
click at [347, 421] on input "Search Form" at bounding box center [559, 426] width 625 height 45
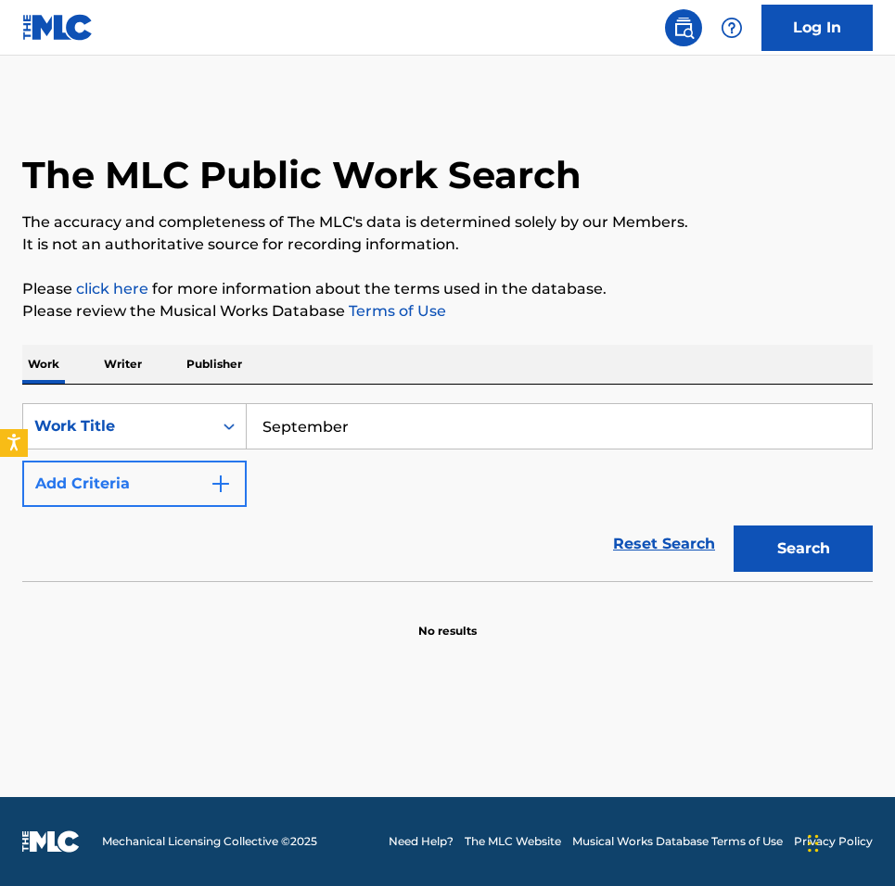
type input "September"
click at [178, 488] on button "Add Criteria" at bounding box center [134, 484] width 224 height 46
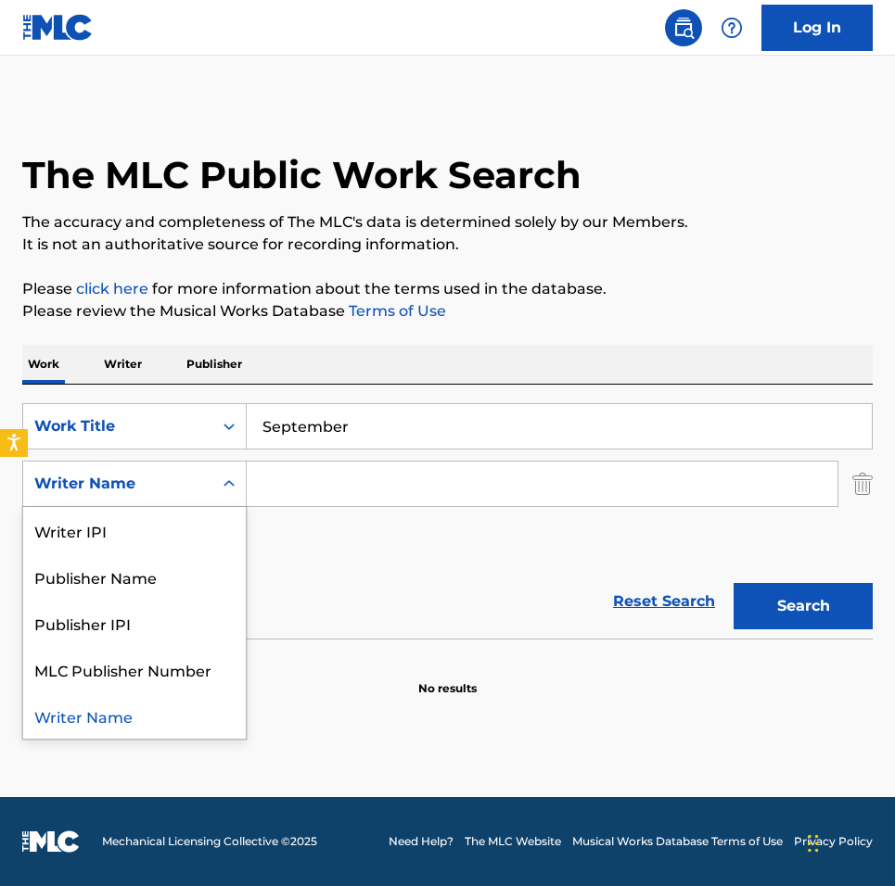
click at [214, 486] on div "Search Form" at bounding box center [228, 483] width 33 height 33
click at [185, 583] on div "Publisher Name" at bounding box center [134, 577] width 223 height 46
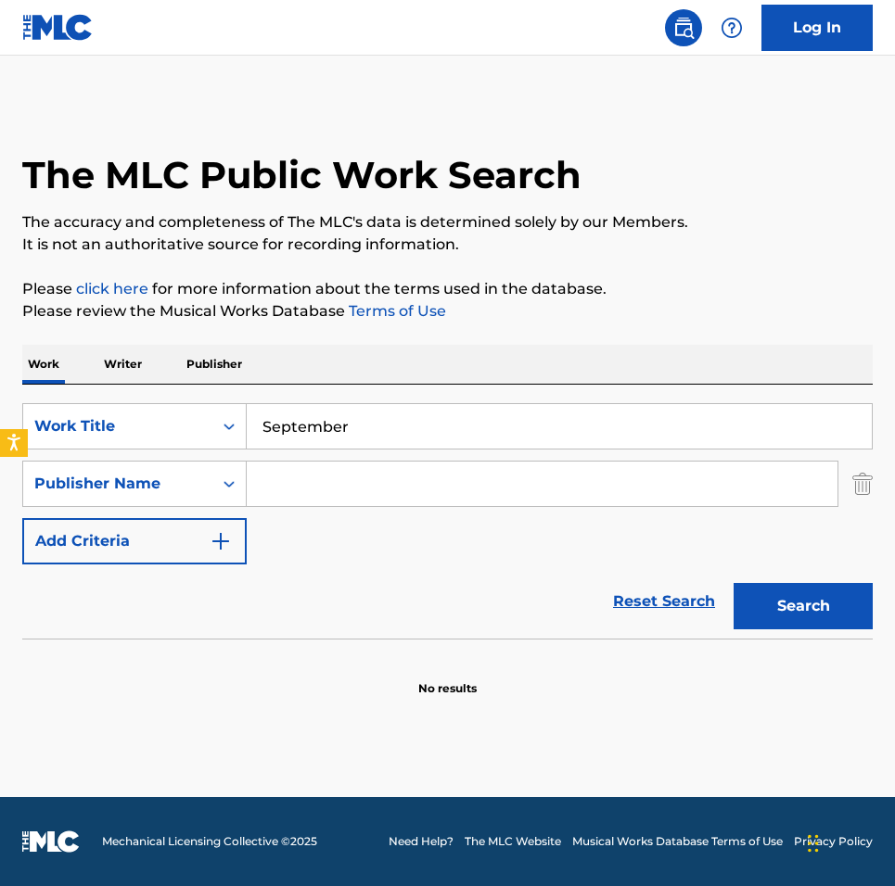
click at [426, 452] on div "SearchWithCriteria1442b07f-d59c-463a-a2b8-f98afe61d35c Work Title September Sea…" at bounding box center [447, 483] width 850 height 161
click at [427, 494] on input "Search Form" at bounding box center [542, 484] width 591 height 45
type input "Primary Wave"
click at [733, 583] on button "Search" at bounding box center [802, 606] width 139 height 46
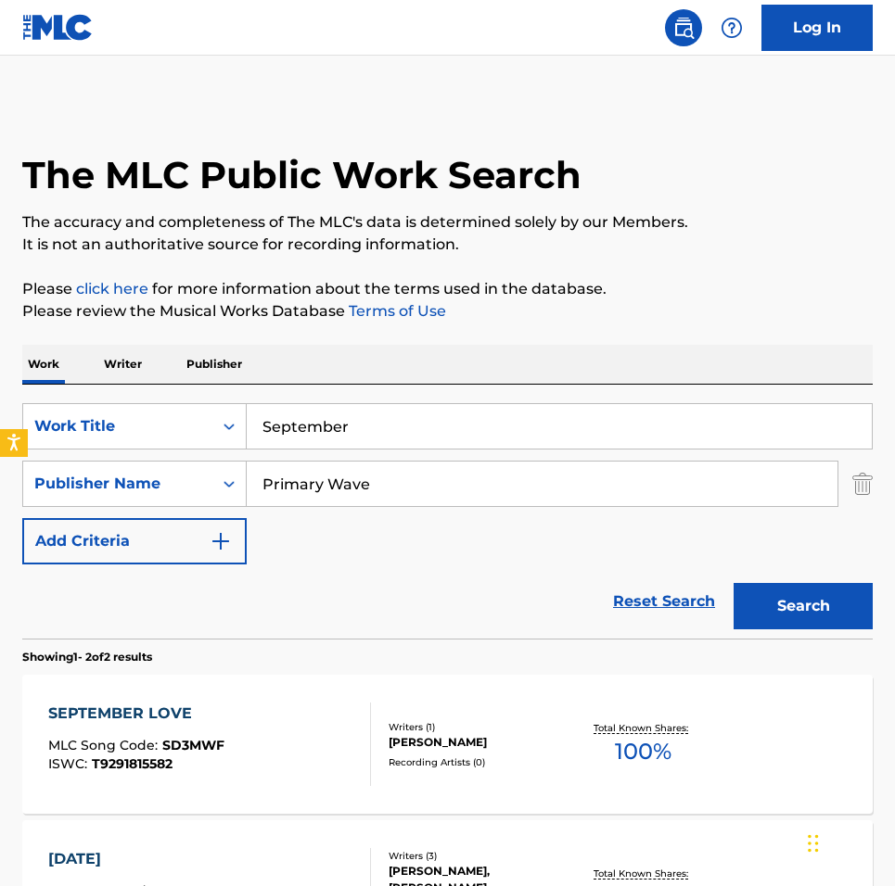
click at [267, 260] on div "The MLC Public Work Search The accuracy and completeness of The MLC's data is d…" at bounding box center [447, 574] width 895 height 945
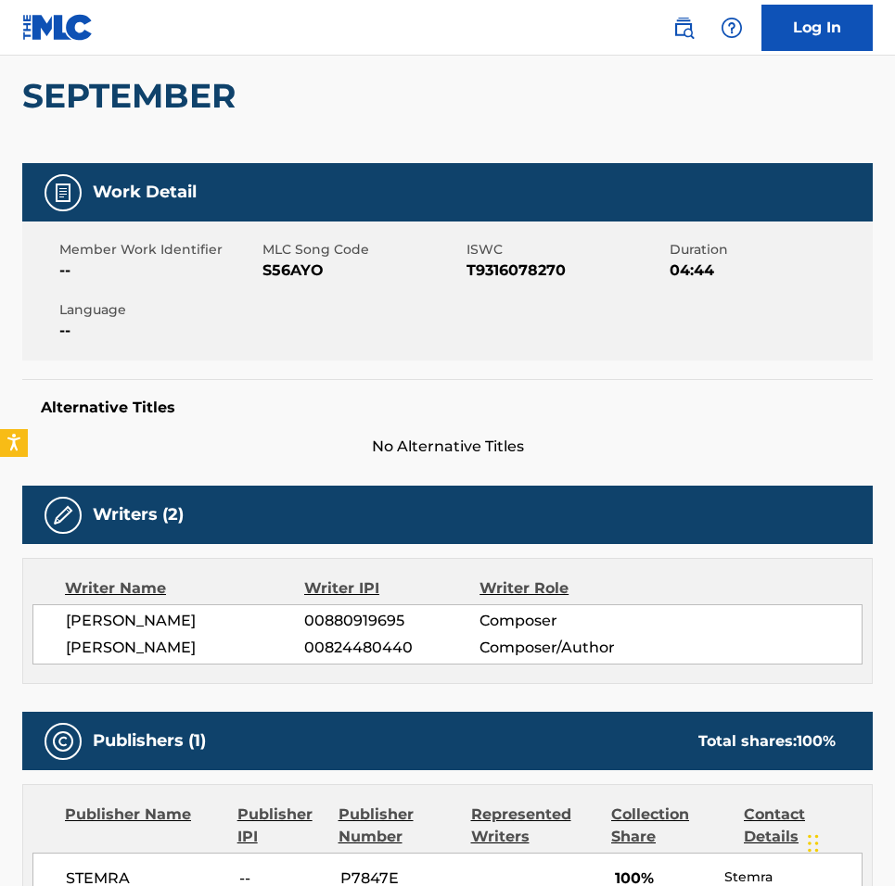
scroll to position [114, 0]
